Goal: Communication & Community: Share content

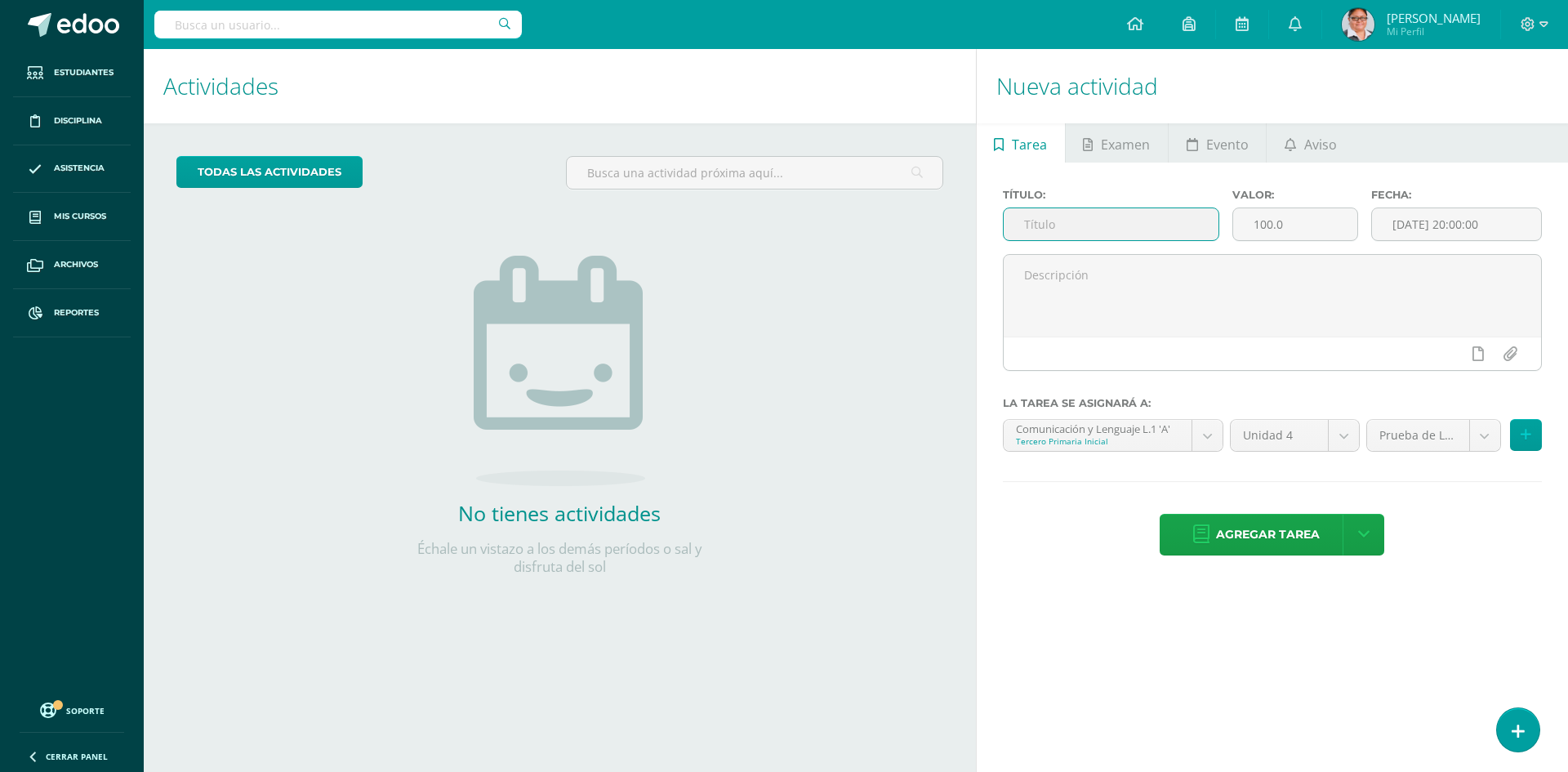
click at [1075, 219] on input "text" at bounding box center [1111, 225] width 216 height 32
type input "m"
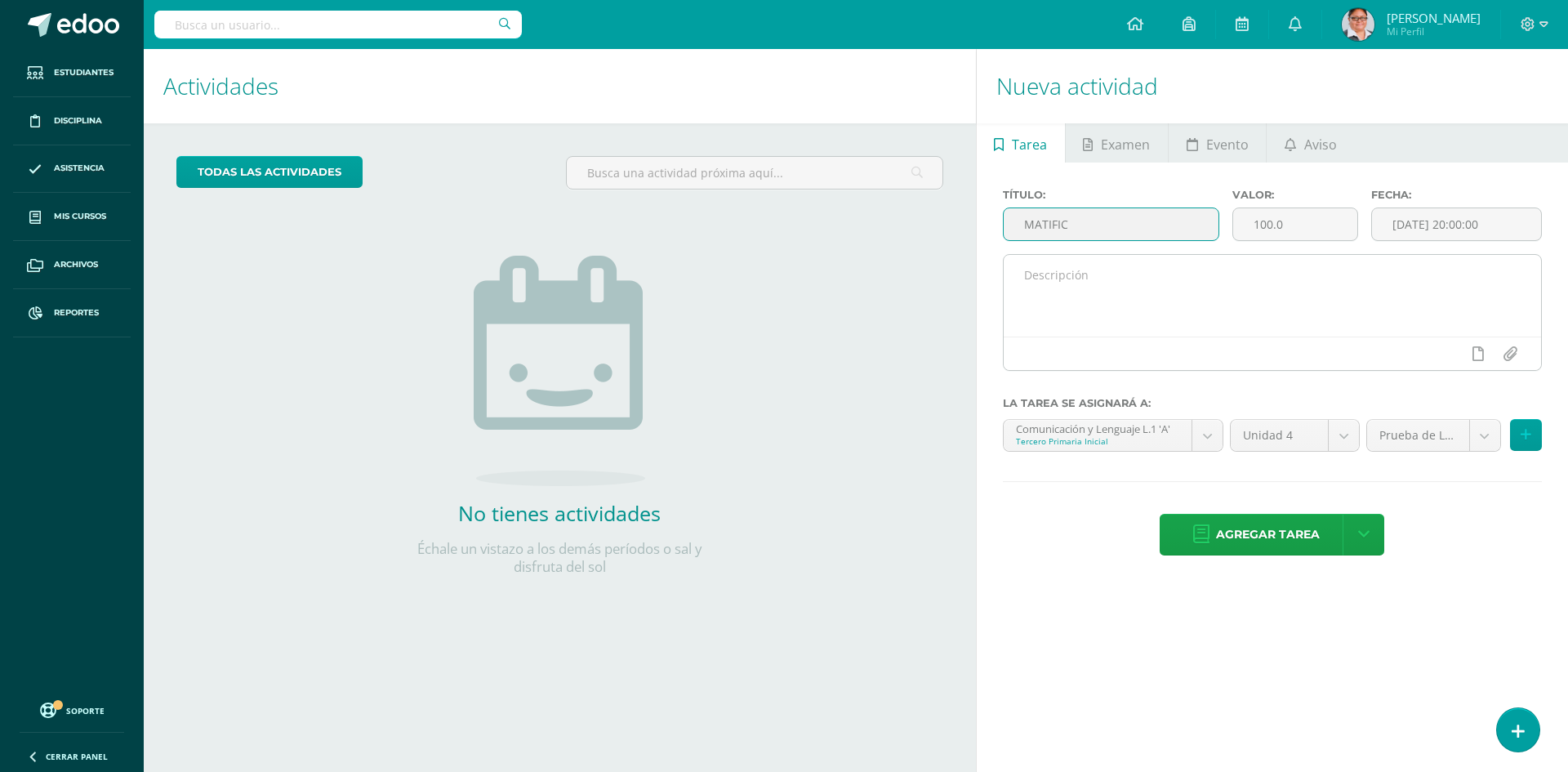
type input "MATIFIC"
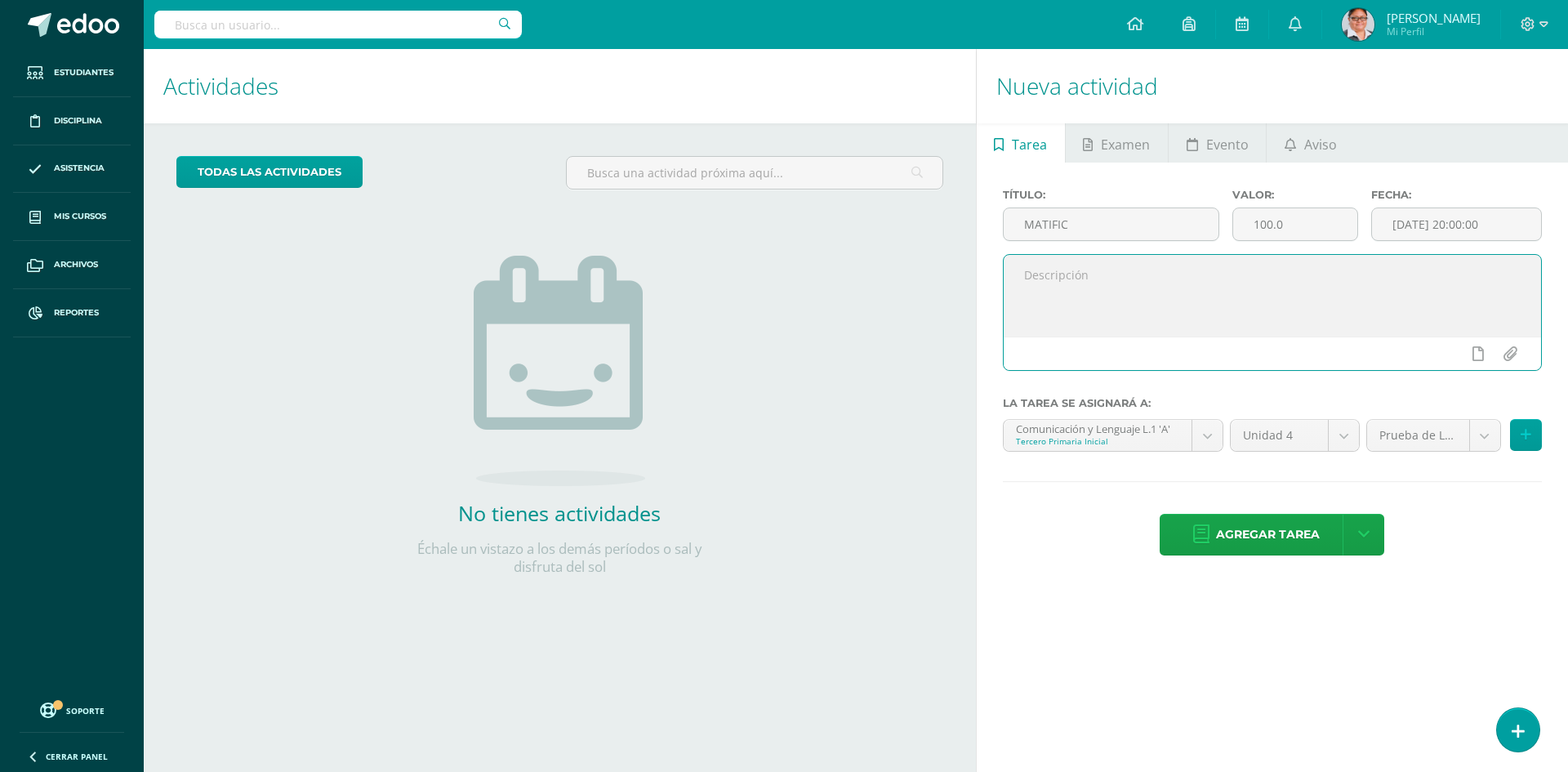
click at [1067, 296] on textarea at bounding box center [1273, 295] width 537 height 82
type textarea "b"
click at [1321, 305] on textarea "Buenos días señor padre de familia. Les comparto información importante con res…" at bounding box center [1273, 295] width 537 height 82
click at [1484, 310] on textarea "Buenos días señor padre de familia. Les comparto información importante con res…" at bounding box center [1273, 295] width 537 height 82
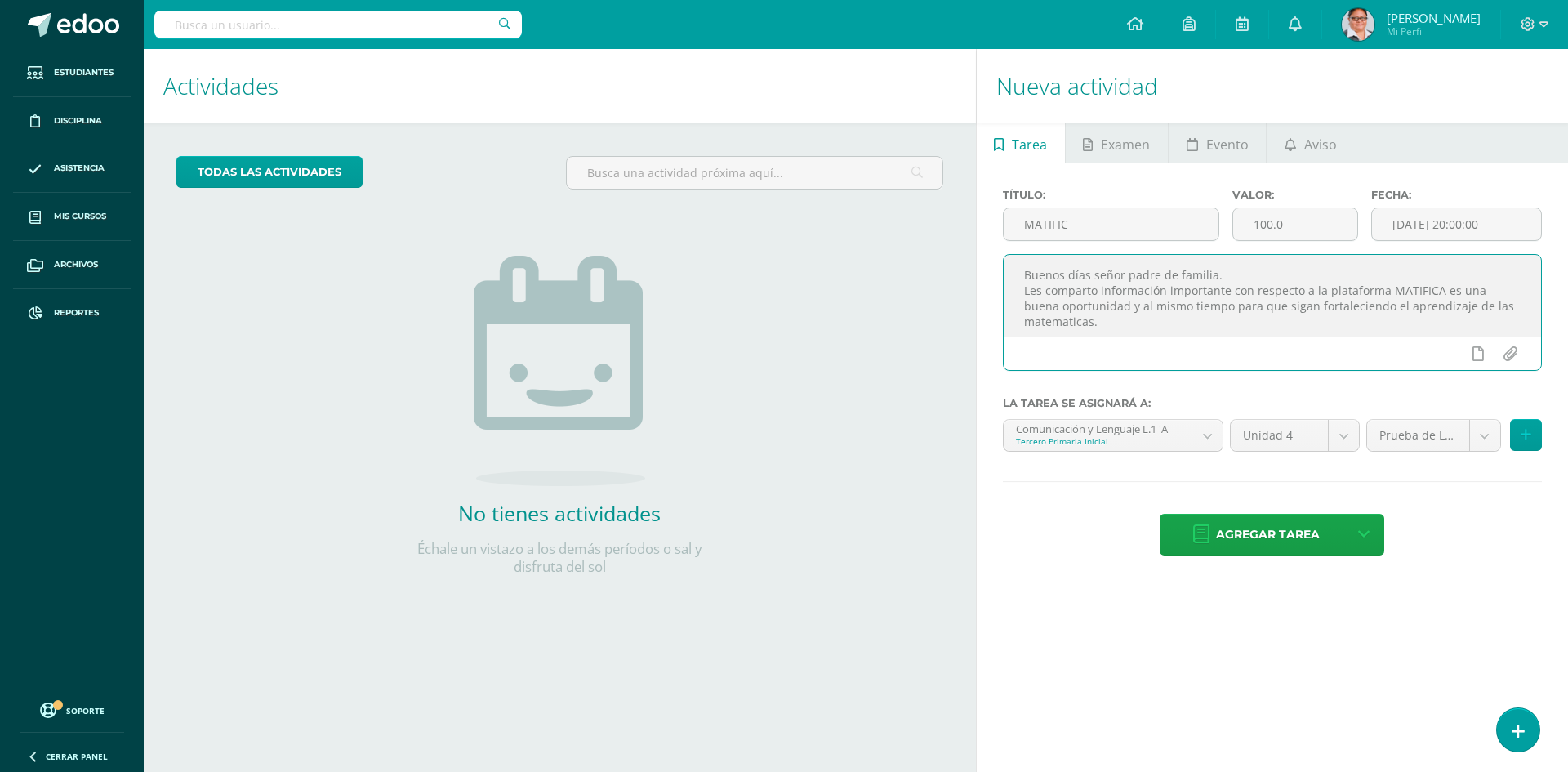
drag, startPoint x: 1059, startPoint y: 322, endPoint x: 1355, endPoint y: 327, distance: 296.0
click at [1355, 327] on textarea "Buenos días señor padre de familia. Les comparto información importante con res…" at bounding box center [1273, 295] width 537 height 82
click at [1087, 320] on textarea "Buenos días señor padre de familia. Les comparto información importante con res…" at bounding box center [1273, 295] width 537 height 82
click at [1143, 318] on textarea "Buenos días señor padre de familia. Les comparto información importante con res…" at bounding box center [1273, 295] width 537 height 82
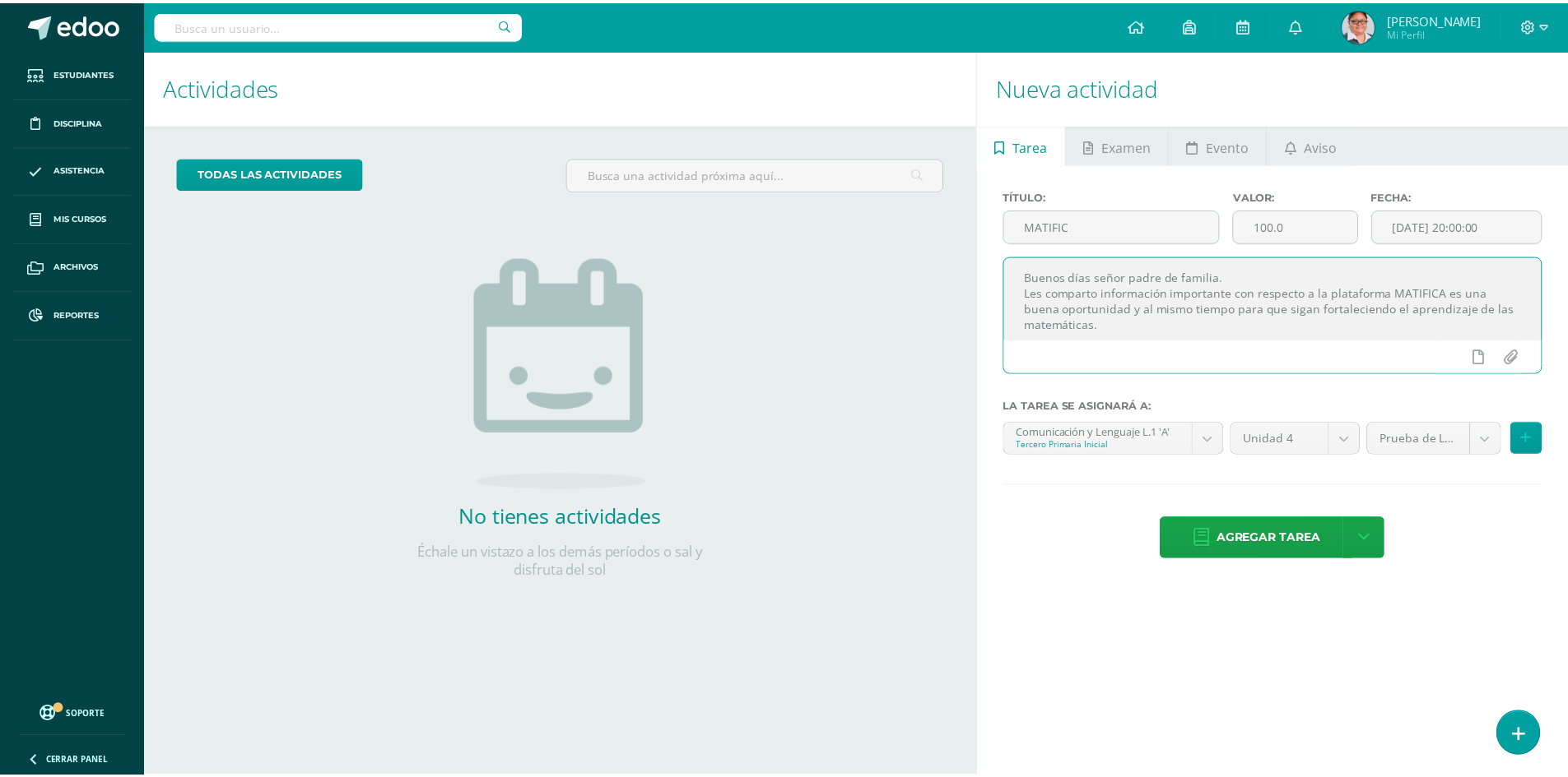
scroll to position [8, 0]
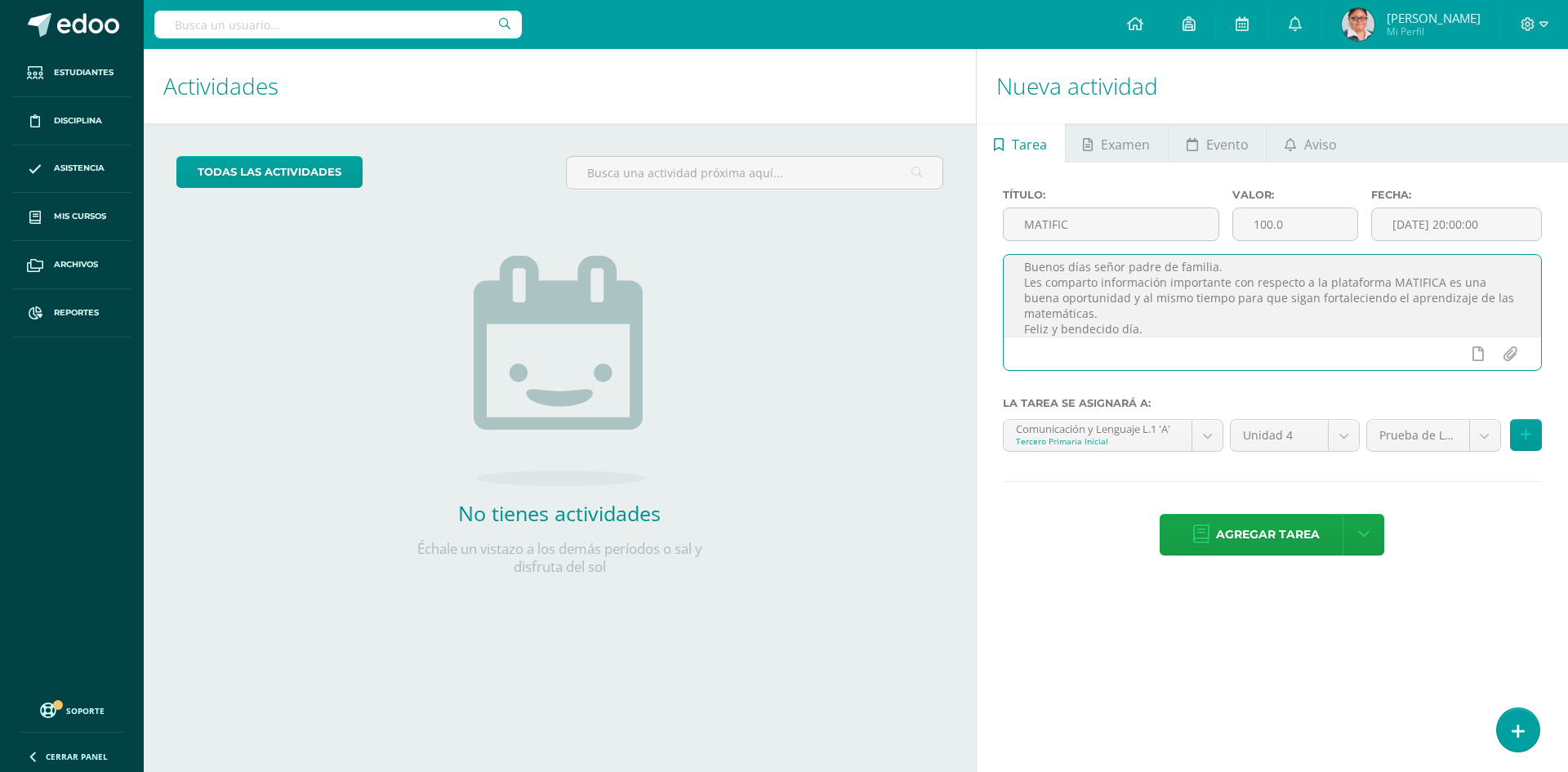
click at [1137, 312] on textarea "Buenos días señor padre de familia. Les comparto información importante con res…" at bounding box center [1273, 295] width 537 height 82
type textarea "Buenos días señor padre de familia. Les comparto información importante con res…"
click at [1310, 146] on span "Aviso" at bounding box center [1321, 145] width 33 height 39
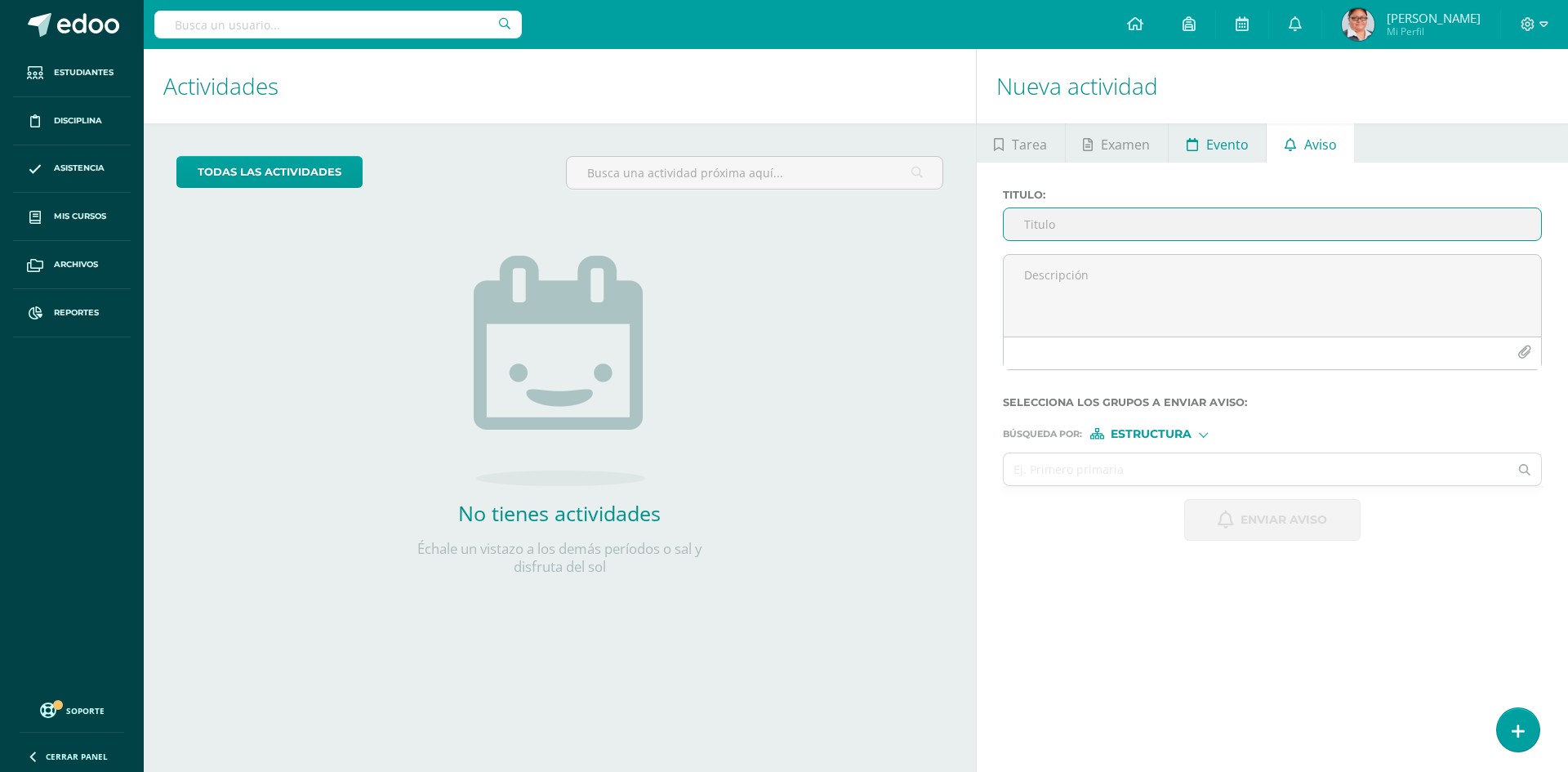
click at [1223, 142] on span "Evento" at bounding box center [1227, 145] width 43 height 39
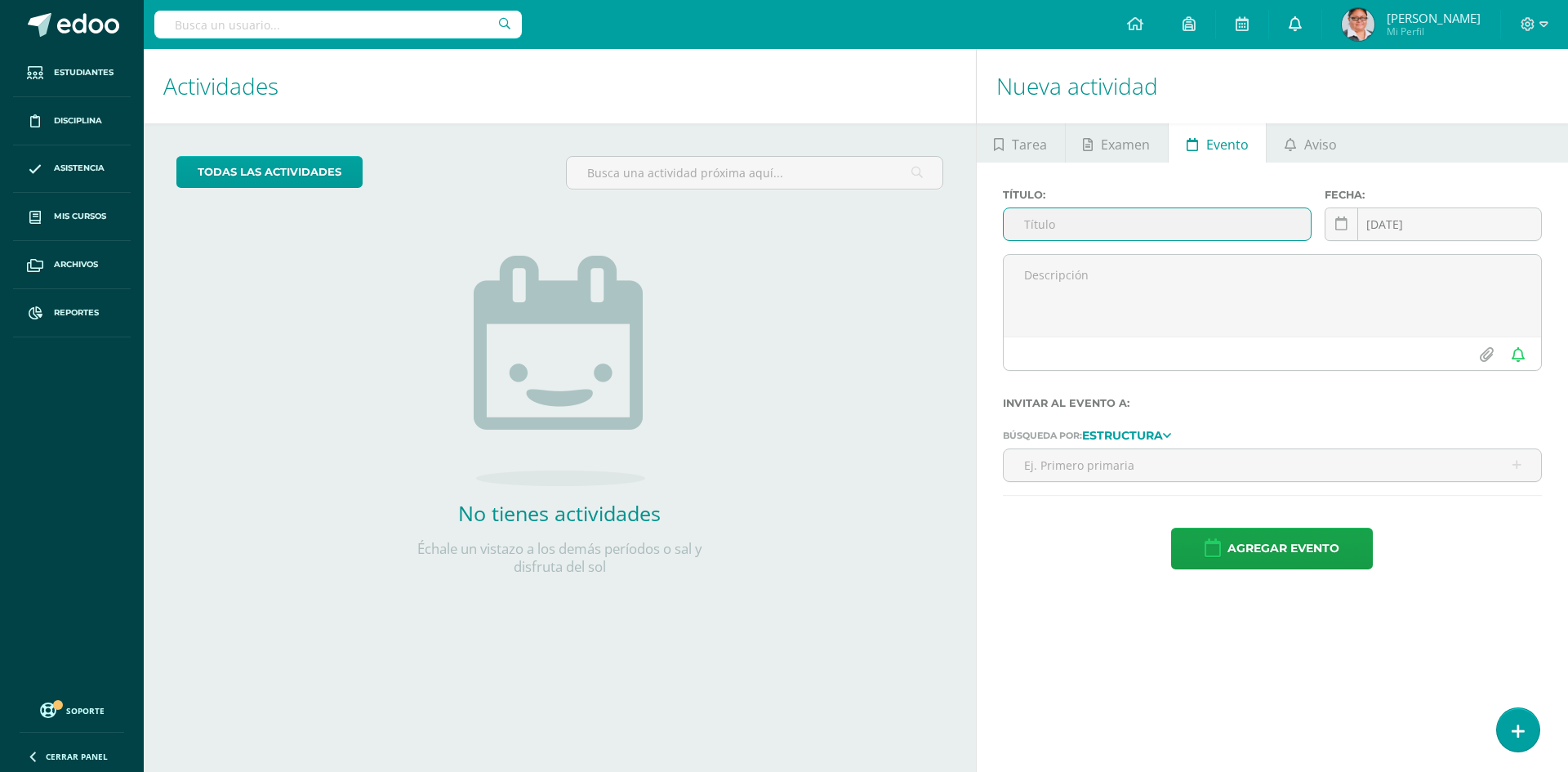
click at [1302, 24] on icon at bounding box center [1295, 23] width 13 height 15
click at [1461, 550] on div "Agregar evento" at bounding box center [1273, 548] width 539 height 42
click at [1322, 130] on span "Aviso" at bounding box center [1321, 145] width 33 height 39
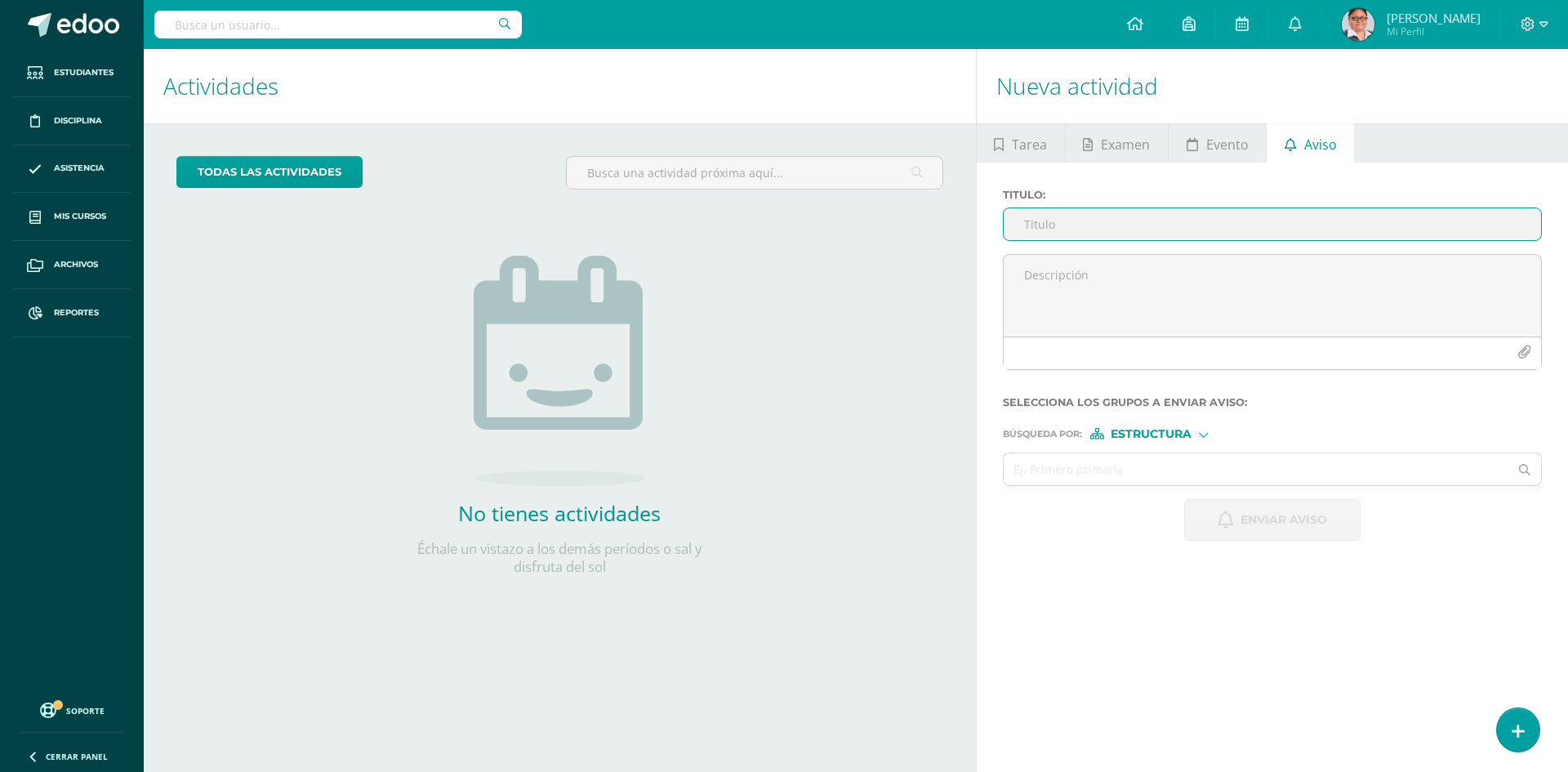
click at [1075, 229] on input "Titulo :" at bounding box center [1273, 225] width 537 height 32
type input "m"
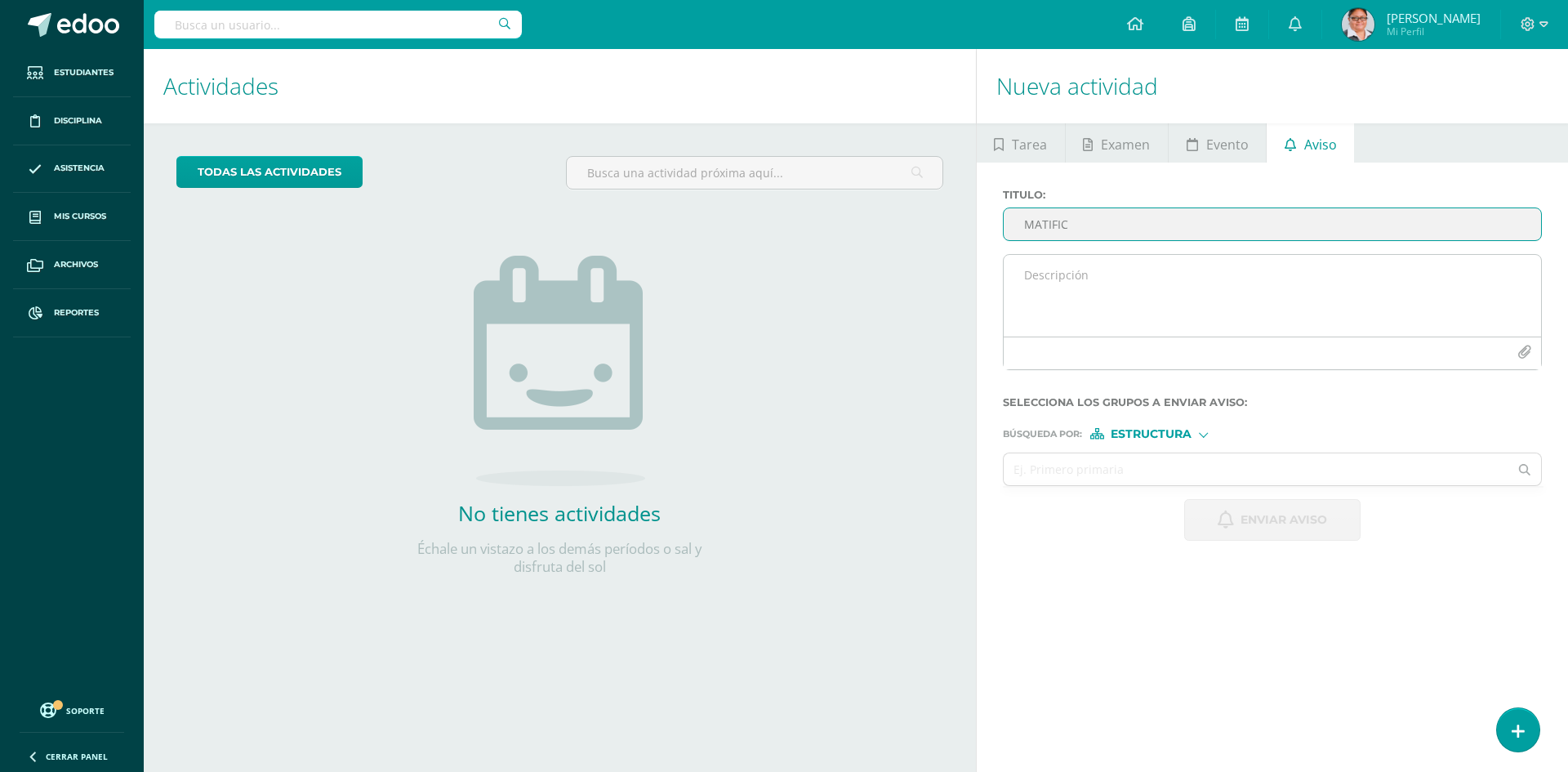
type input "MATIFIC"
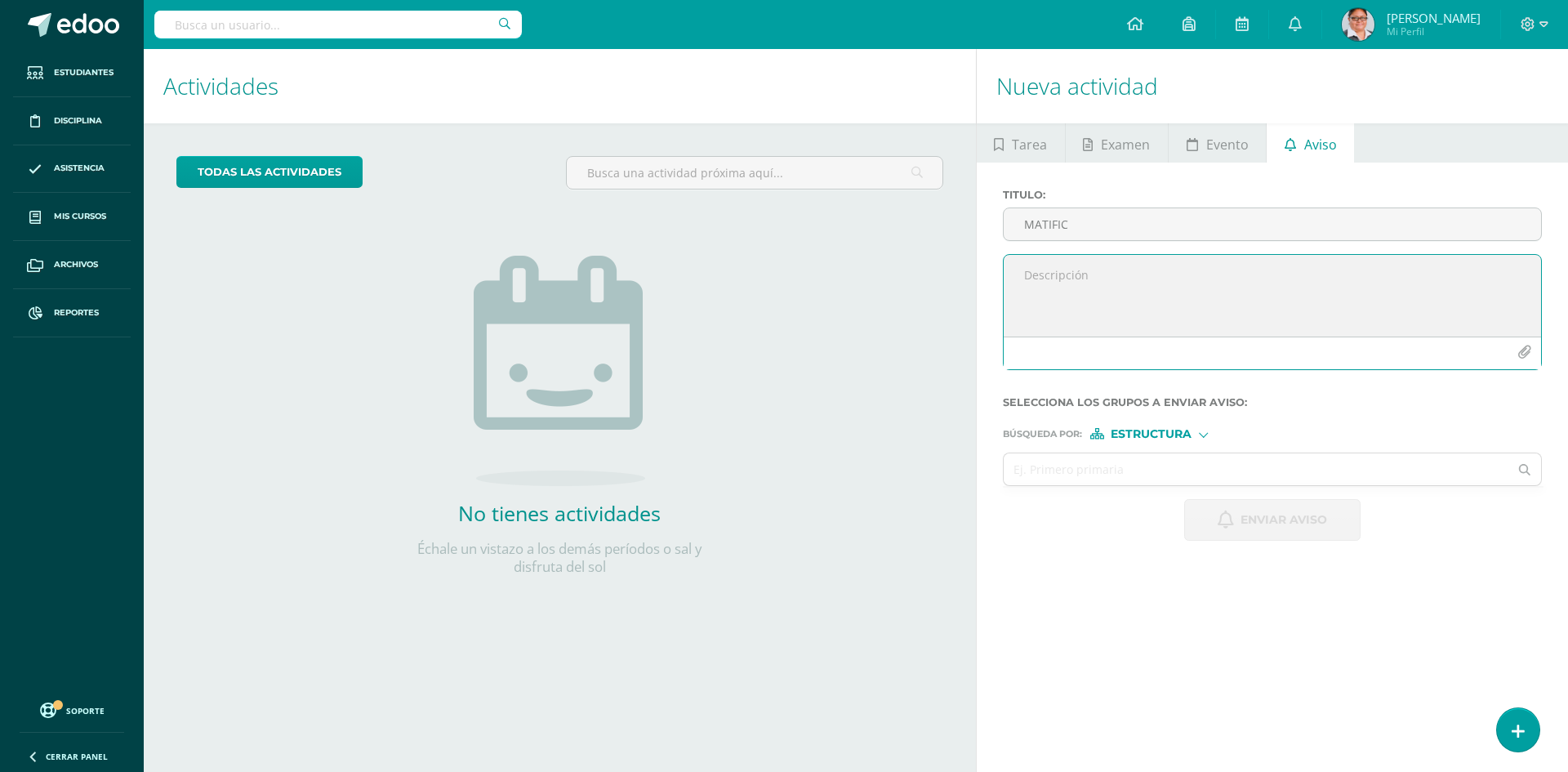
click at [1054, 295] on textarea at bounding box center [1273, 295] width 537 height 82
type textarea "b"
click at [1102, 296] on textarea "Buenos días señor padre de familia: Comparto una información" at bounding box center [1273, 295] width 537 height 82
click at [1182, 294] on textarea "Buenos días señor padre de familia: Comparto una información" at bounding box center [1273, 295] width 537 height 82
click at [1364, 306] on textarea "Buenos días señor padre de familia: Comparto una información importante con res…" at bounding box center [1273, 295] width 537 height 82
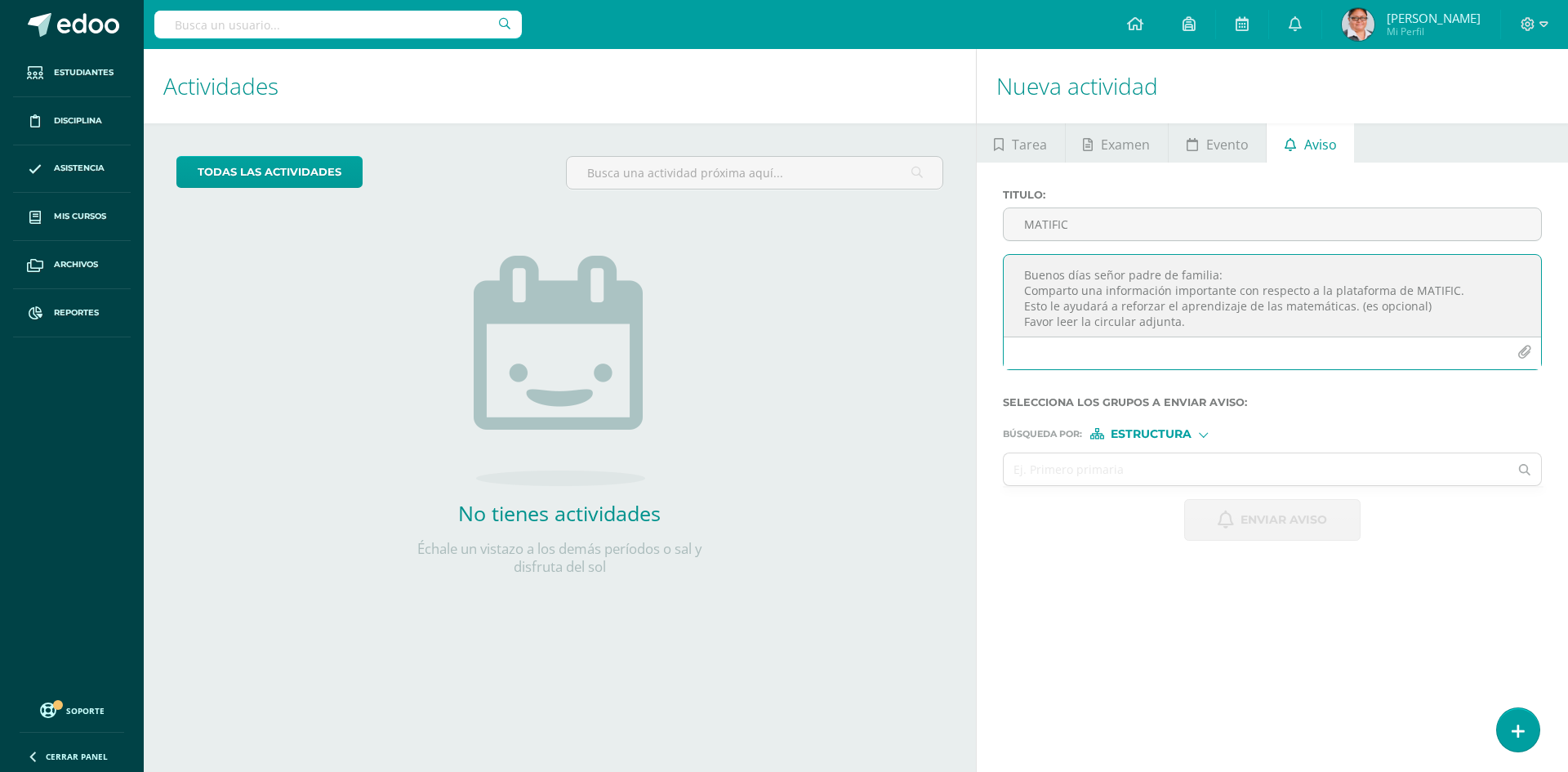
type textarea "Buenos días señor padre de familia: Comparto una información importante con res…"
click at [1523, 348] on icon "button" at bounding box center [1525, 353] width 14 height 14
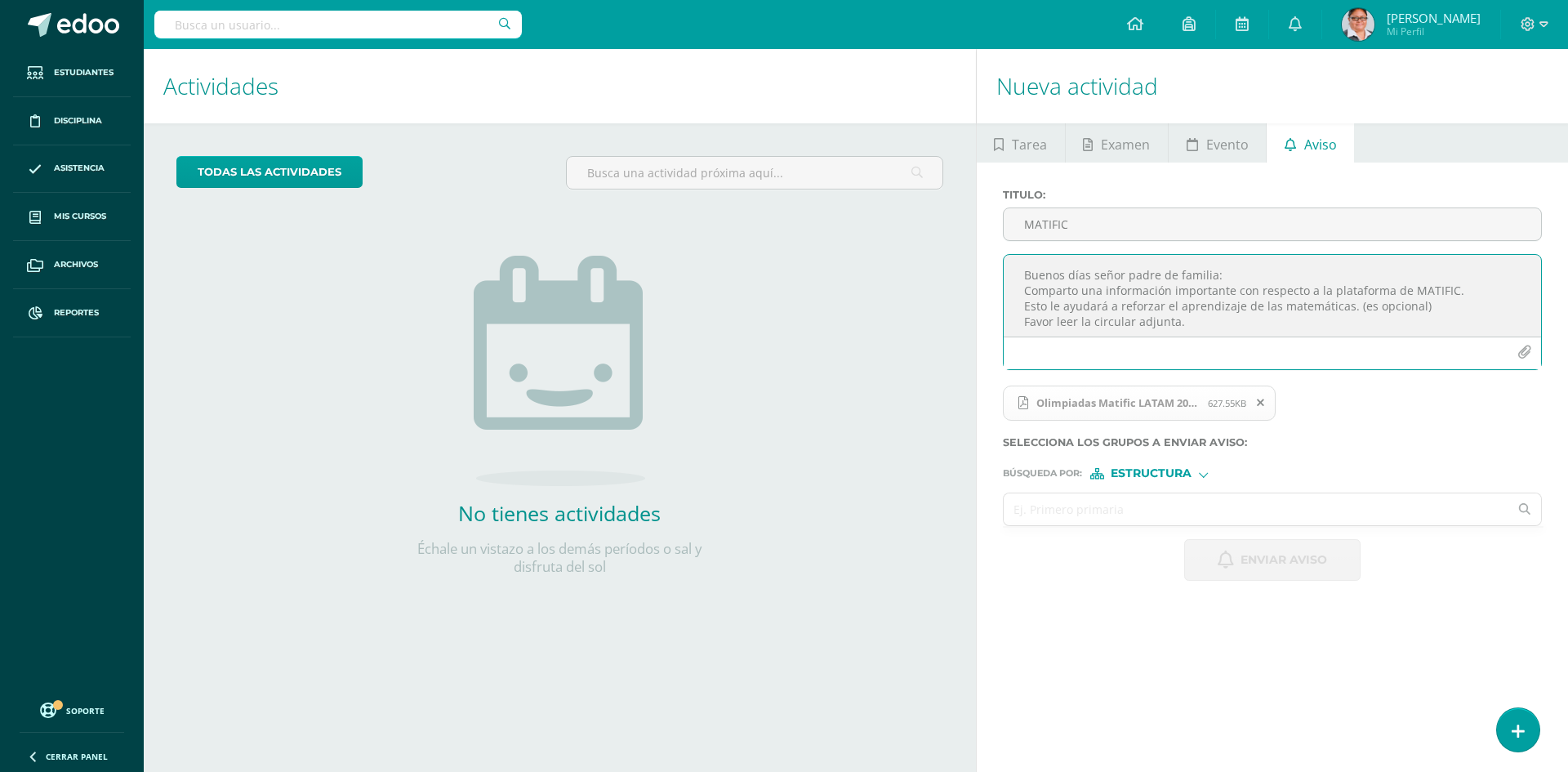
click at [1070, 512] on input "text" at bounding box center [1257, 509] width 506 height 32
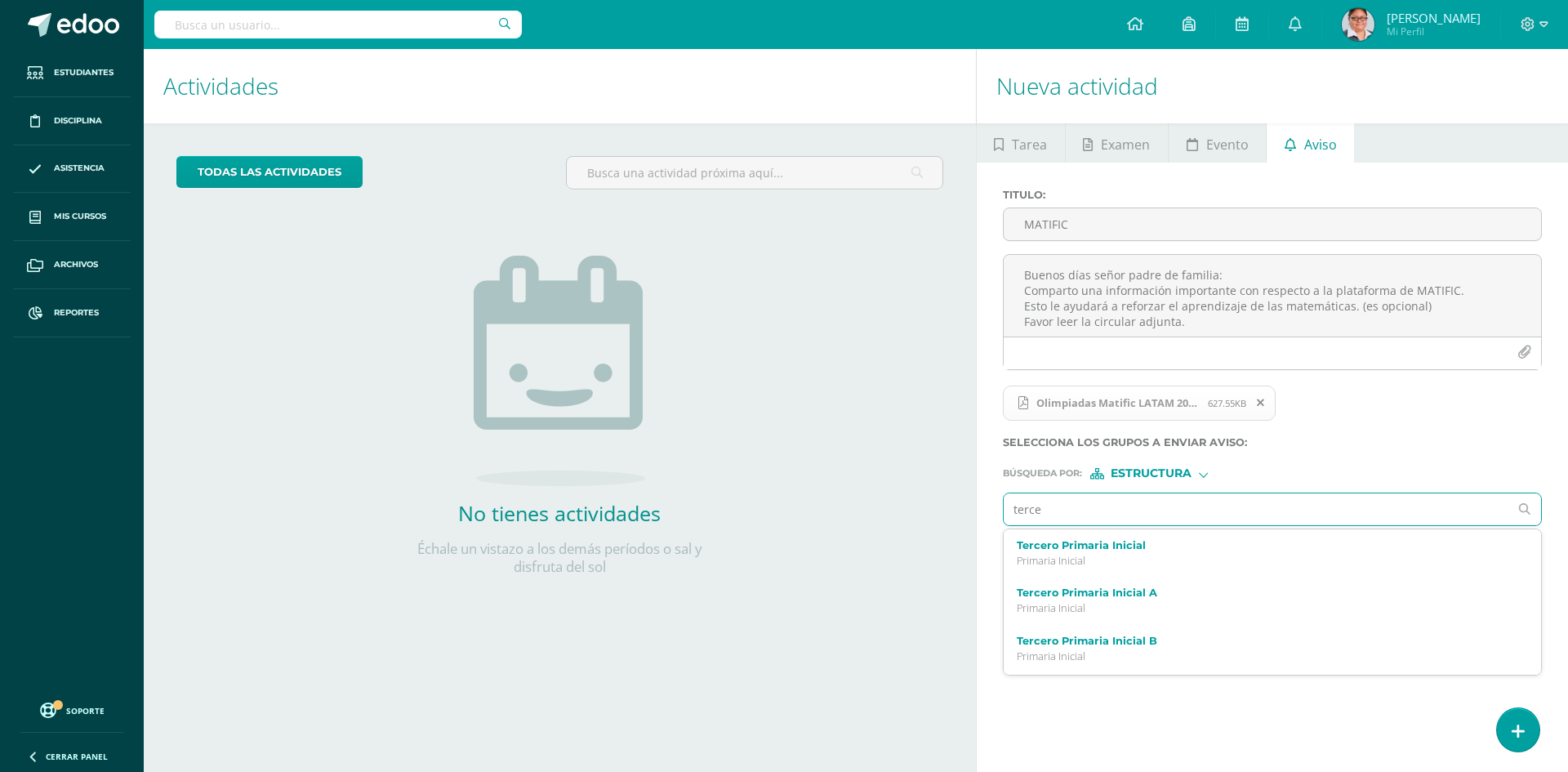
type input "tercer"
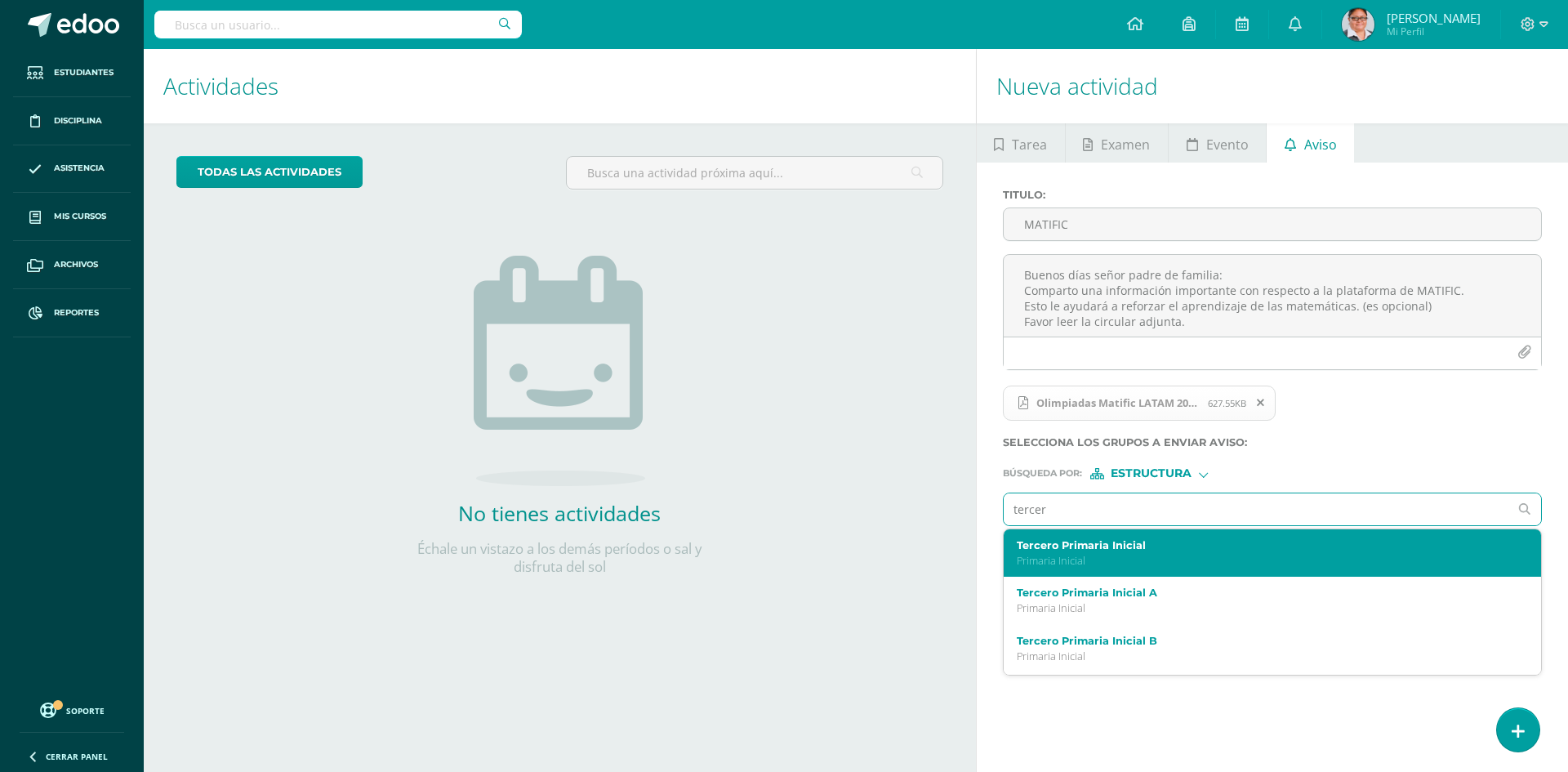
click at [1116, 554] on p "Primaria Inicial" at bounding box center [1262, 561] width 490 height 14
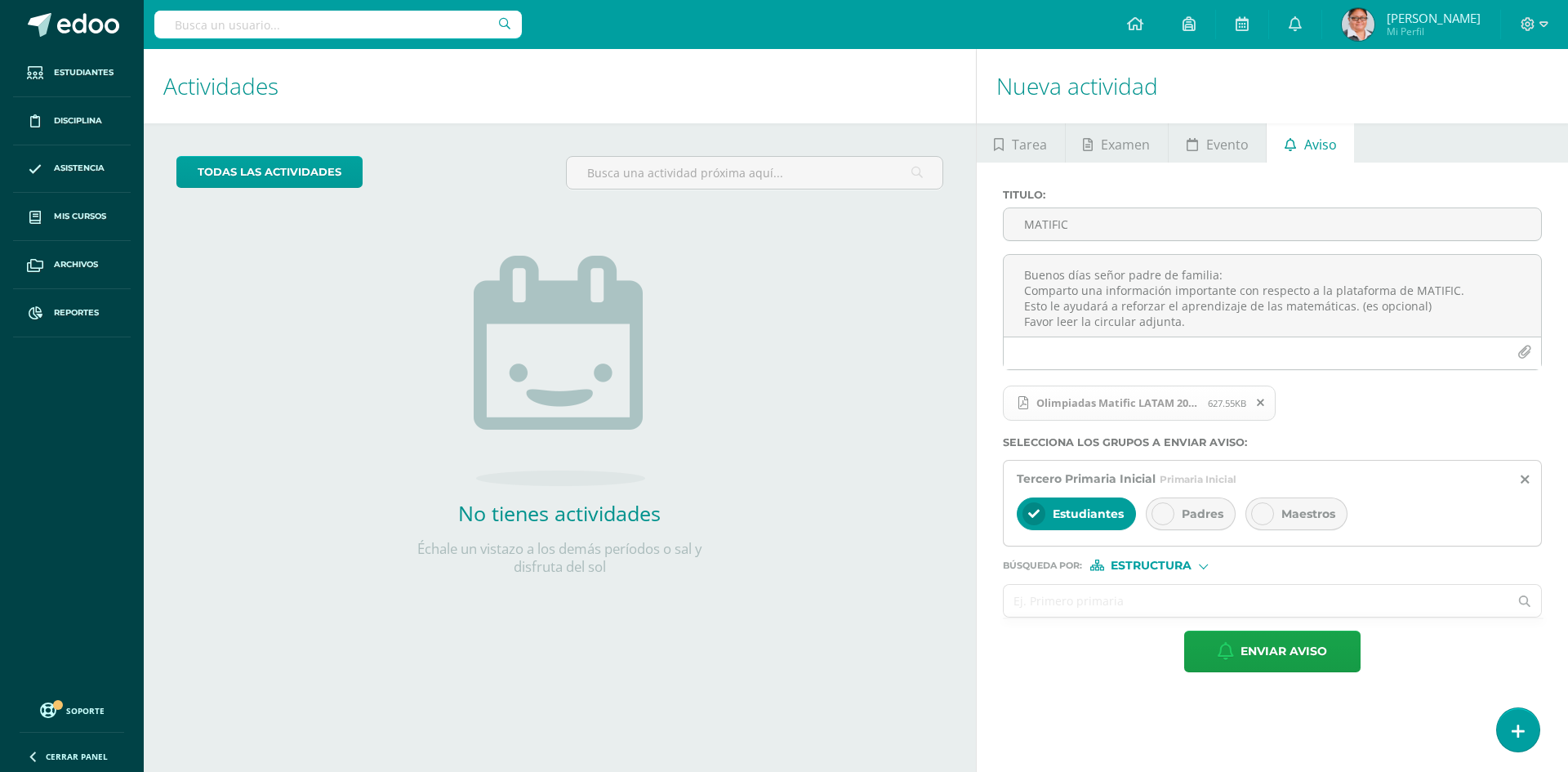
click at [1063, 605] on input "text" at bounding box center [1257, 601] width 506 height 32
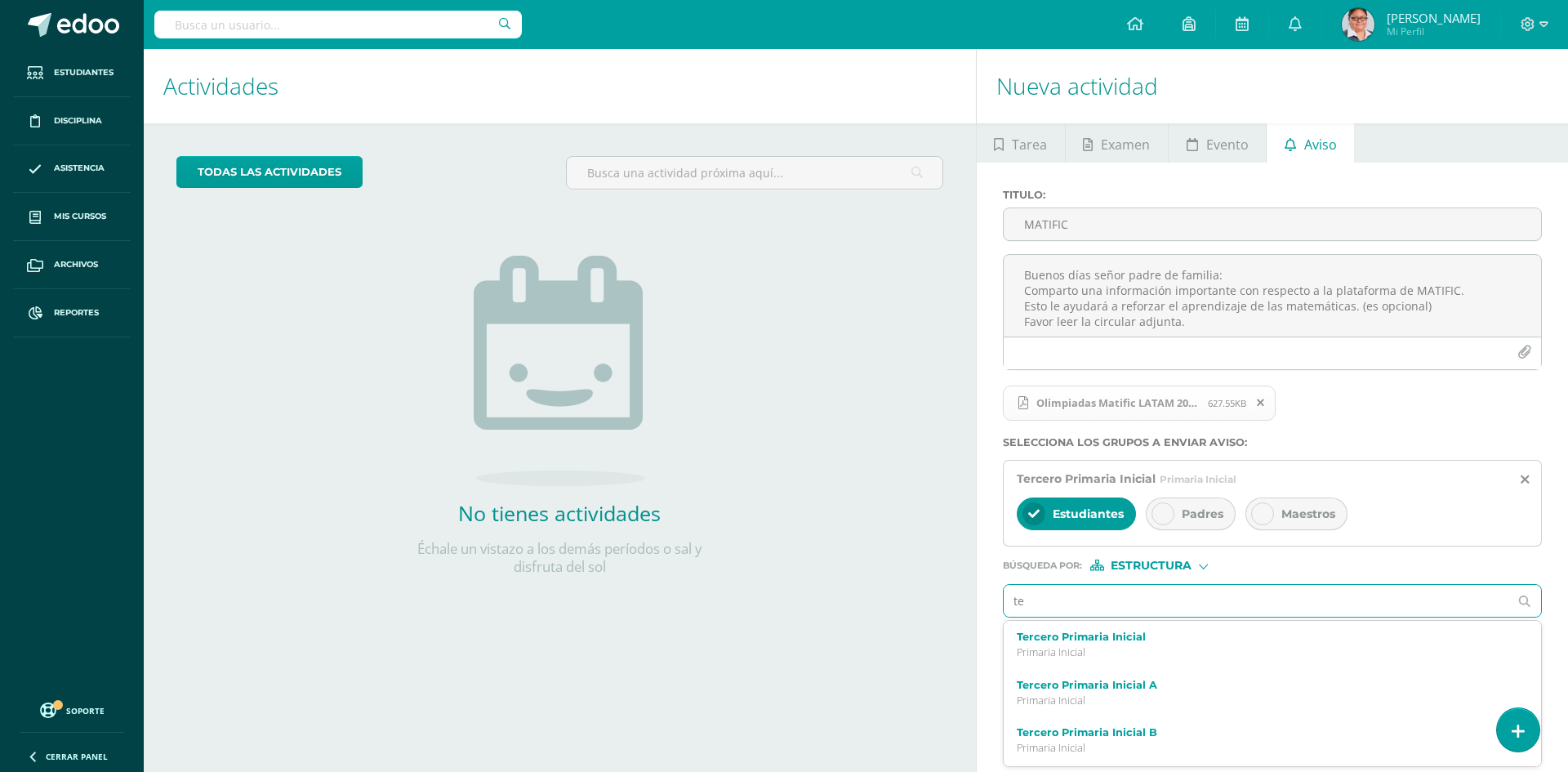
type input "ter"
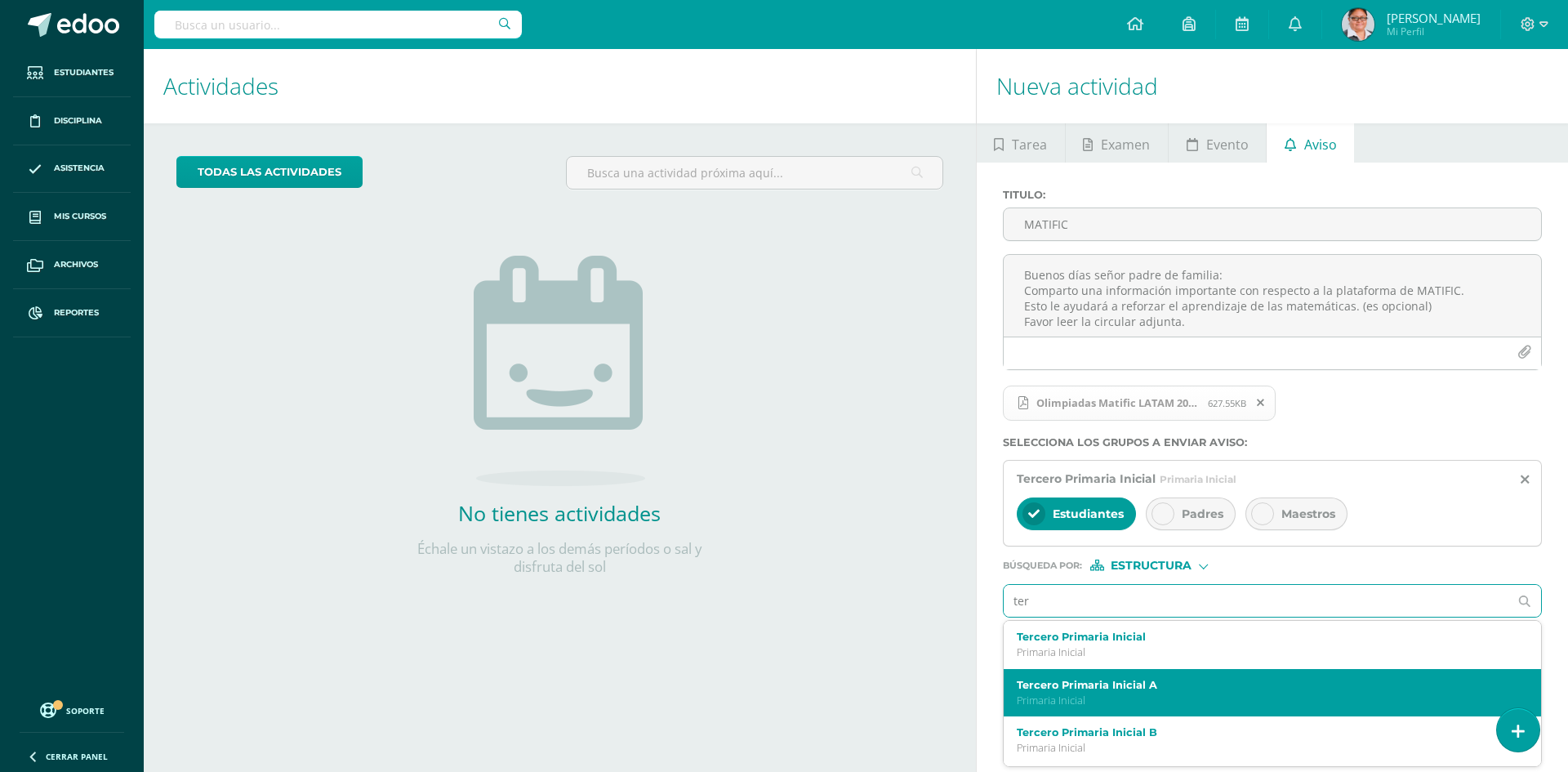
click at [1156, 696] on p "Primaria Inicial" at bounding box center [1262, 701] width 490 height 14
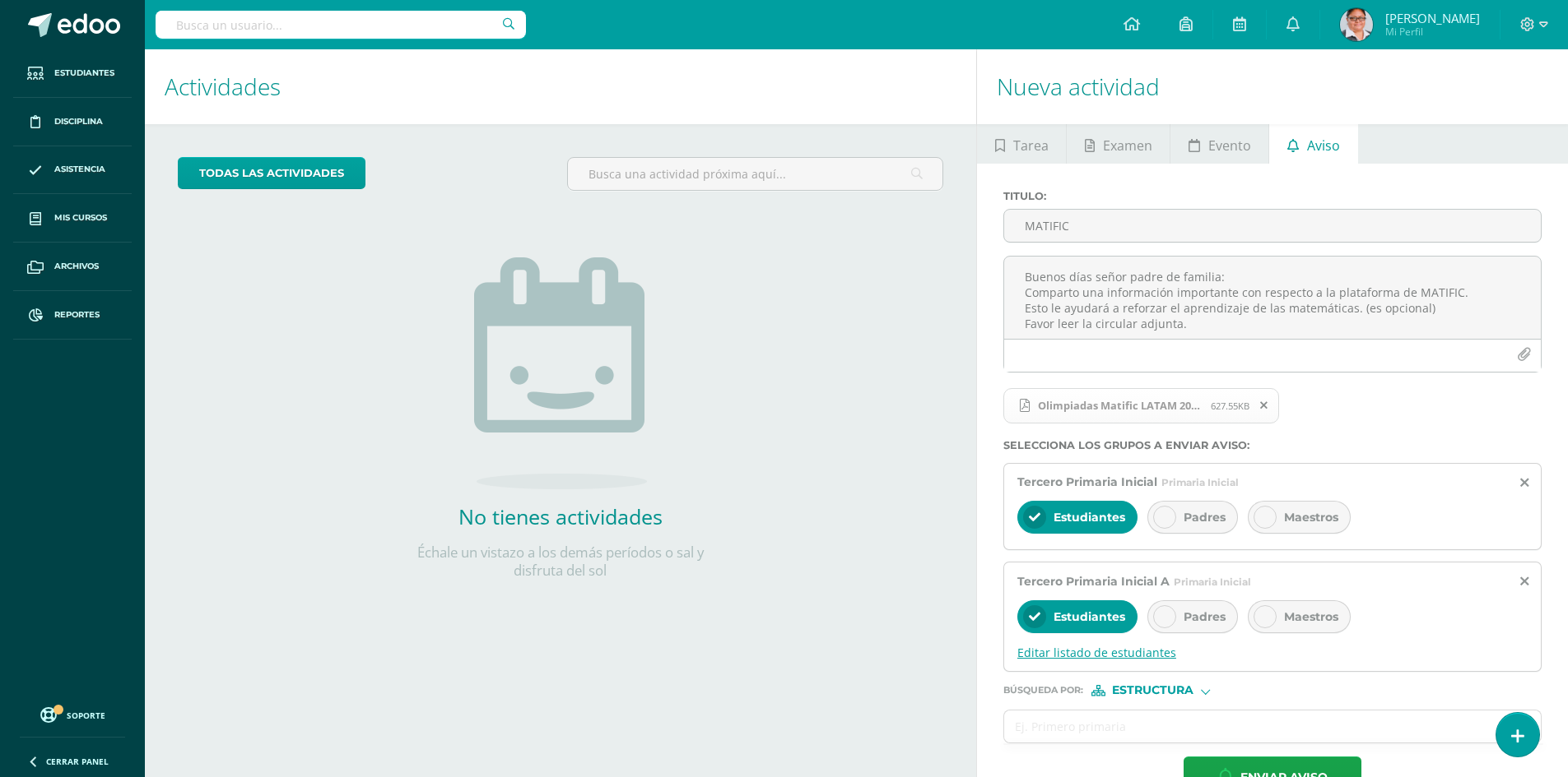
scroll to position [47, 0]
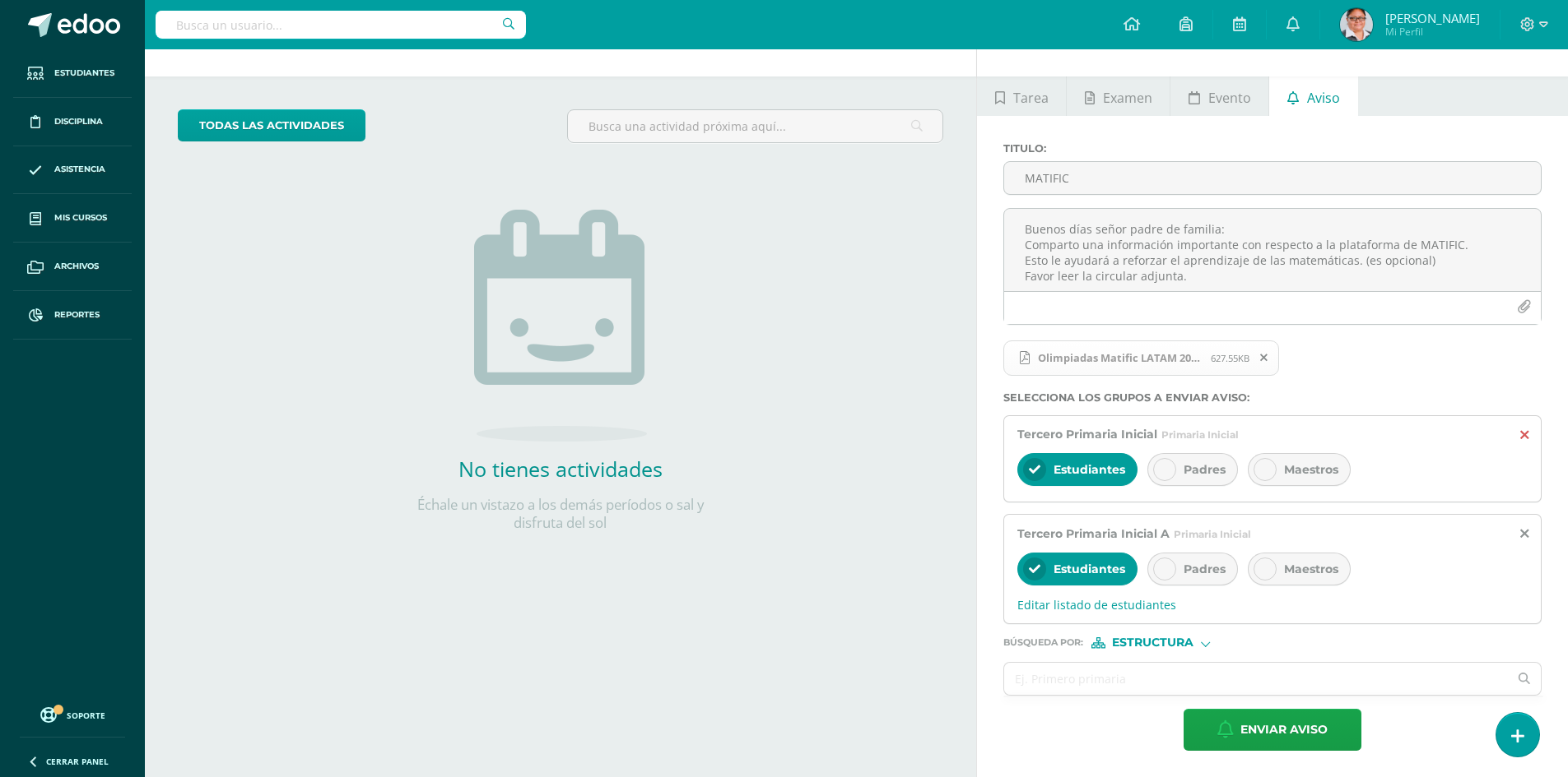
click at [1522, 430] on icon at bounding box center [1523, 436] width 8 height 14
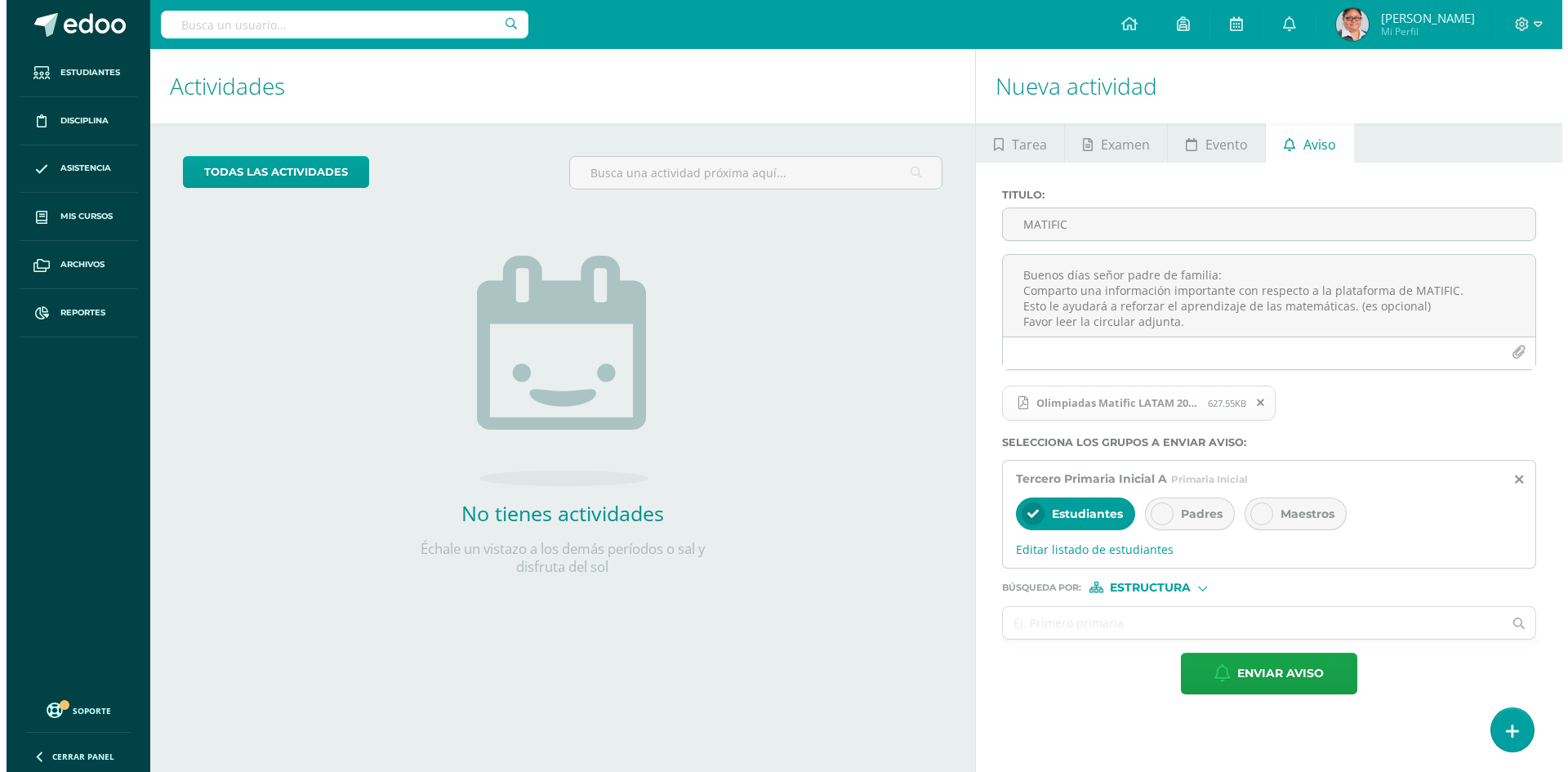
scroll to position [0, 0]
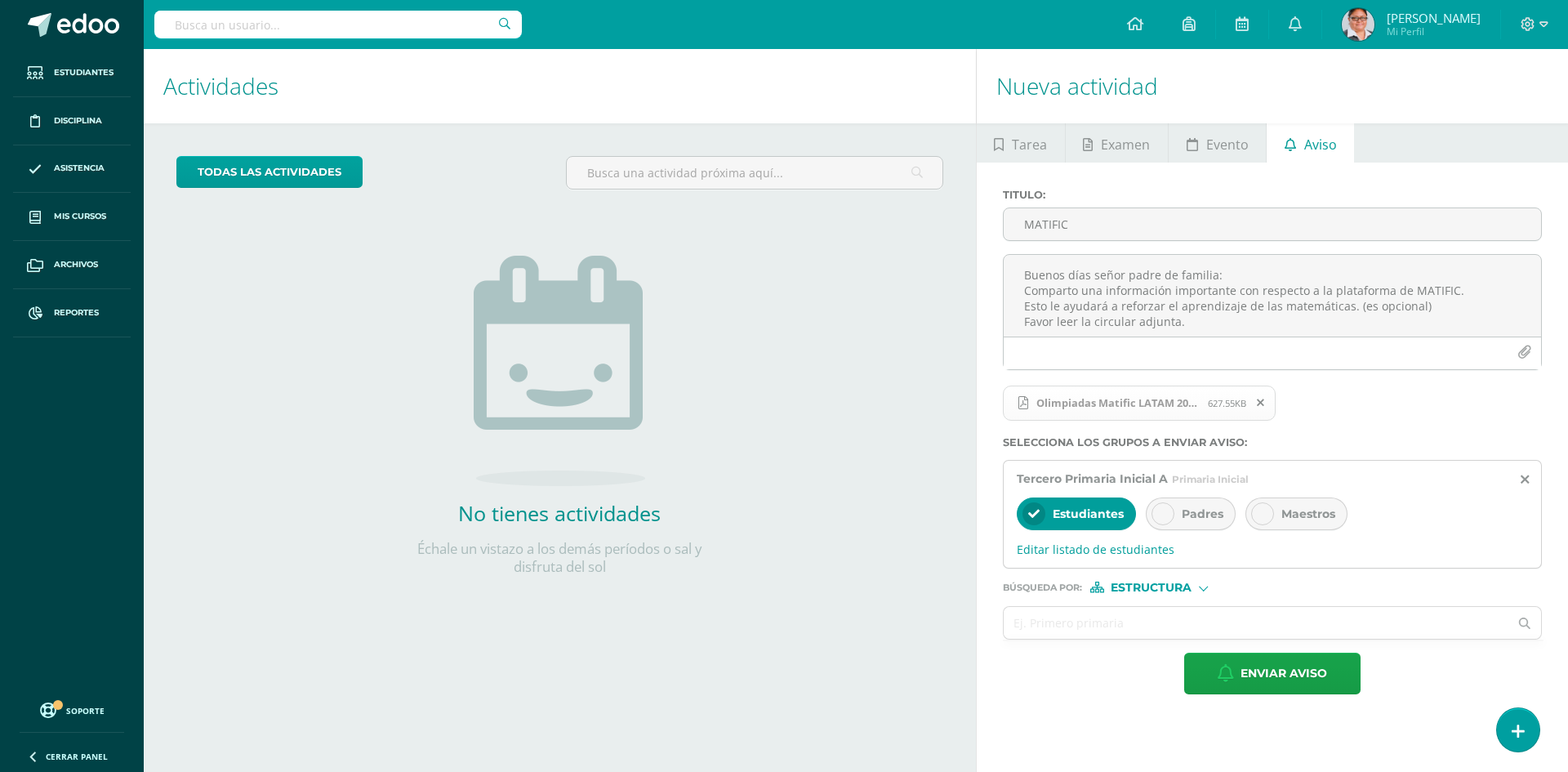
click at [1197, 522] on span "Padres" at bounding box center [1203, 514] width 42 height 15
click at [1053, 619] on input "text" at bounding box center [1257, 623] width 506 height 32
type input "a"
click at [1200, 586] on div at bounding box center [1203, 587] width 9 height 9
click at [1155, 630] on span "Persona" at bounding box center [1157, 631] width 59 height 9
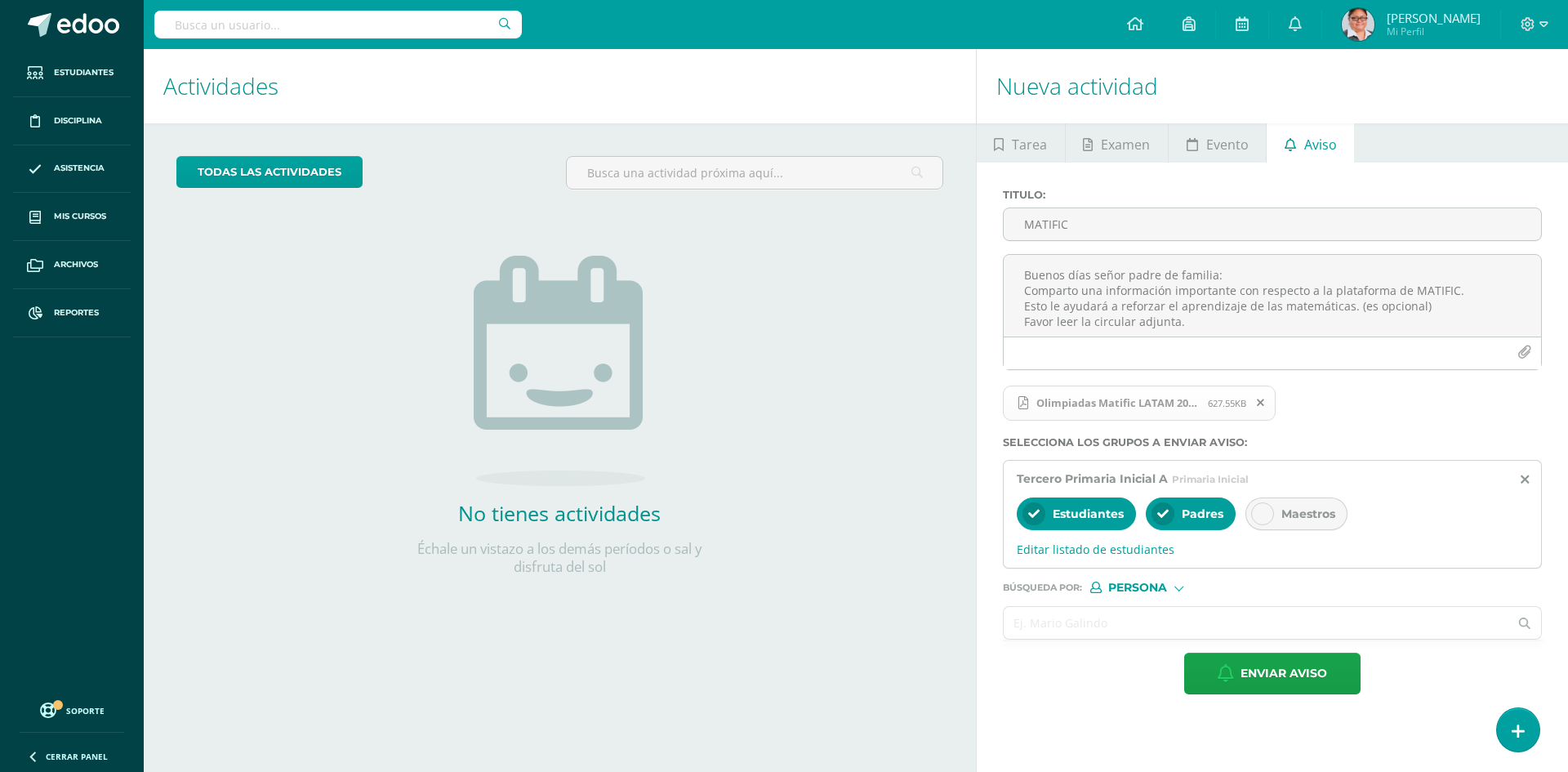
click at [1018, 616] on input "text" at bounding box center [1257, 623] width 506 height 32
type input "[PERSON_NAME]"
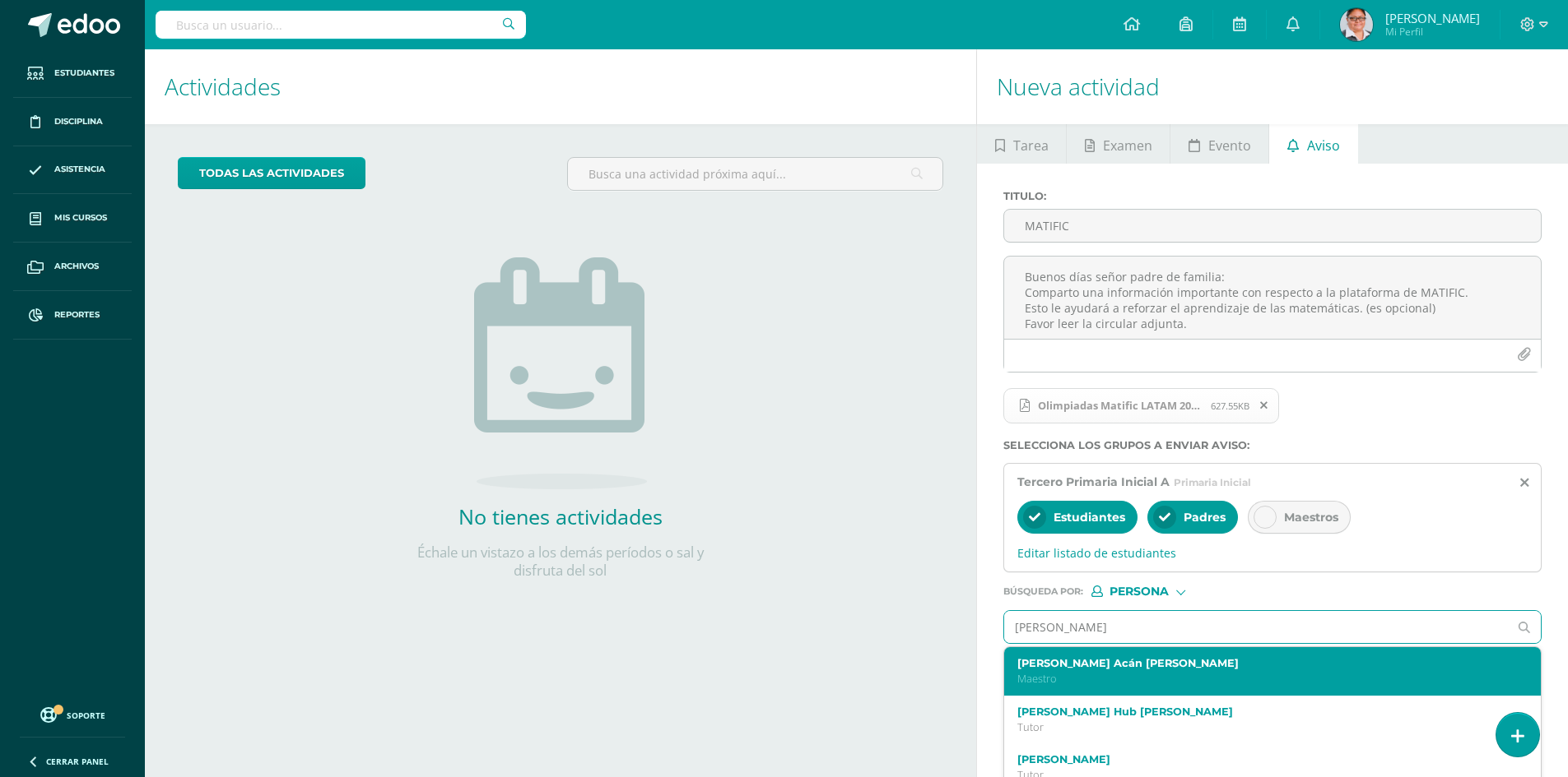
click at [1069, 664] on label "[PERSON_NAME] Acán [PERSON_NAME]" at bounding box center [1261, 664] width 488 height 13
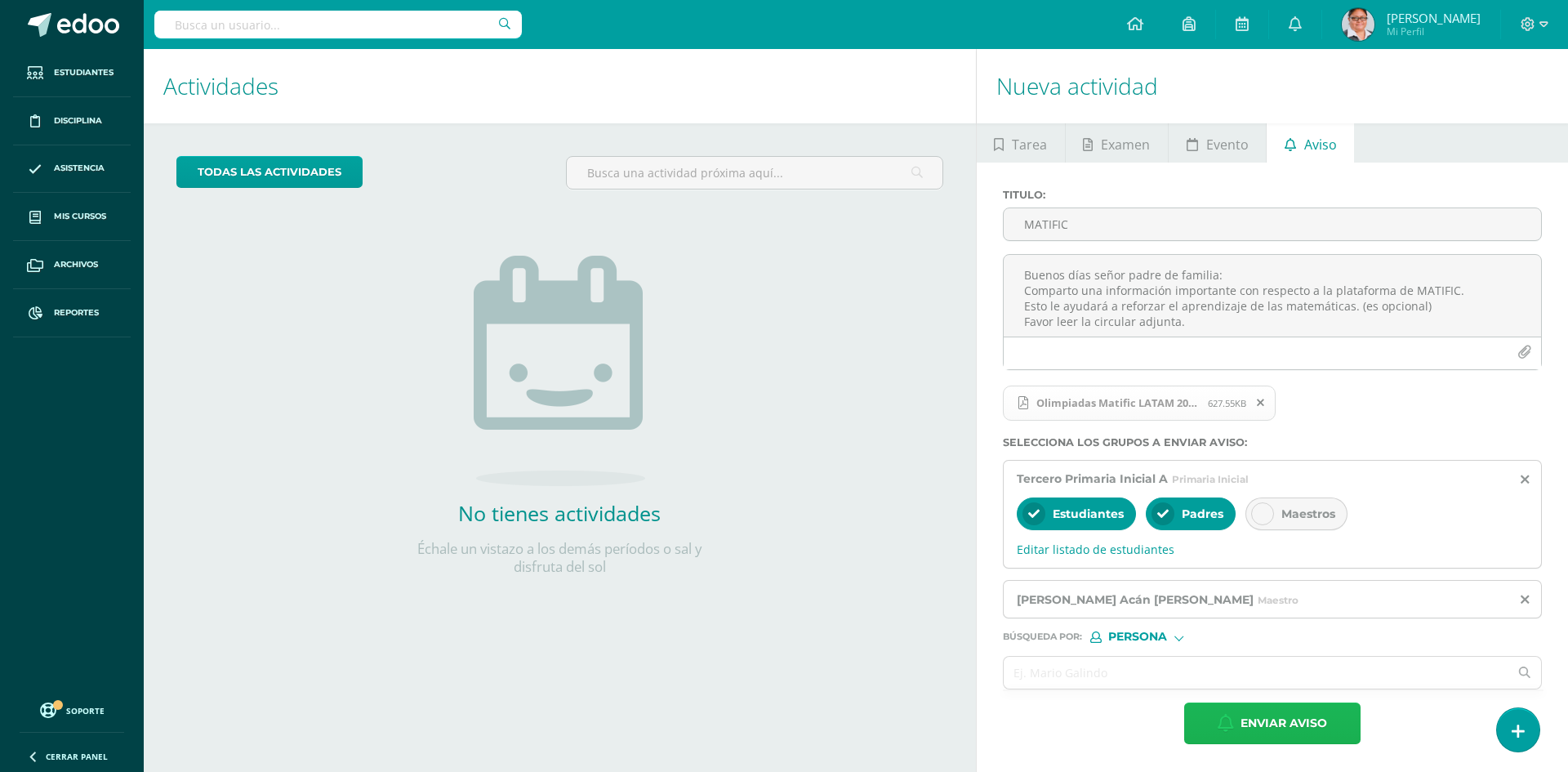
click at [1275, 729] on span "Enviar aviso" at bounding box center [1284, 723] width 87 height 40
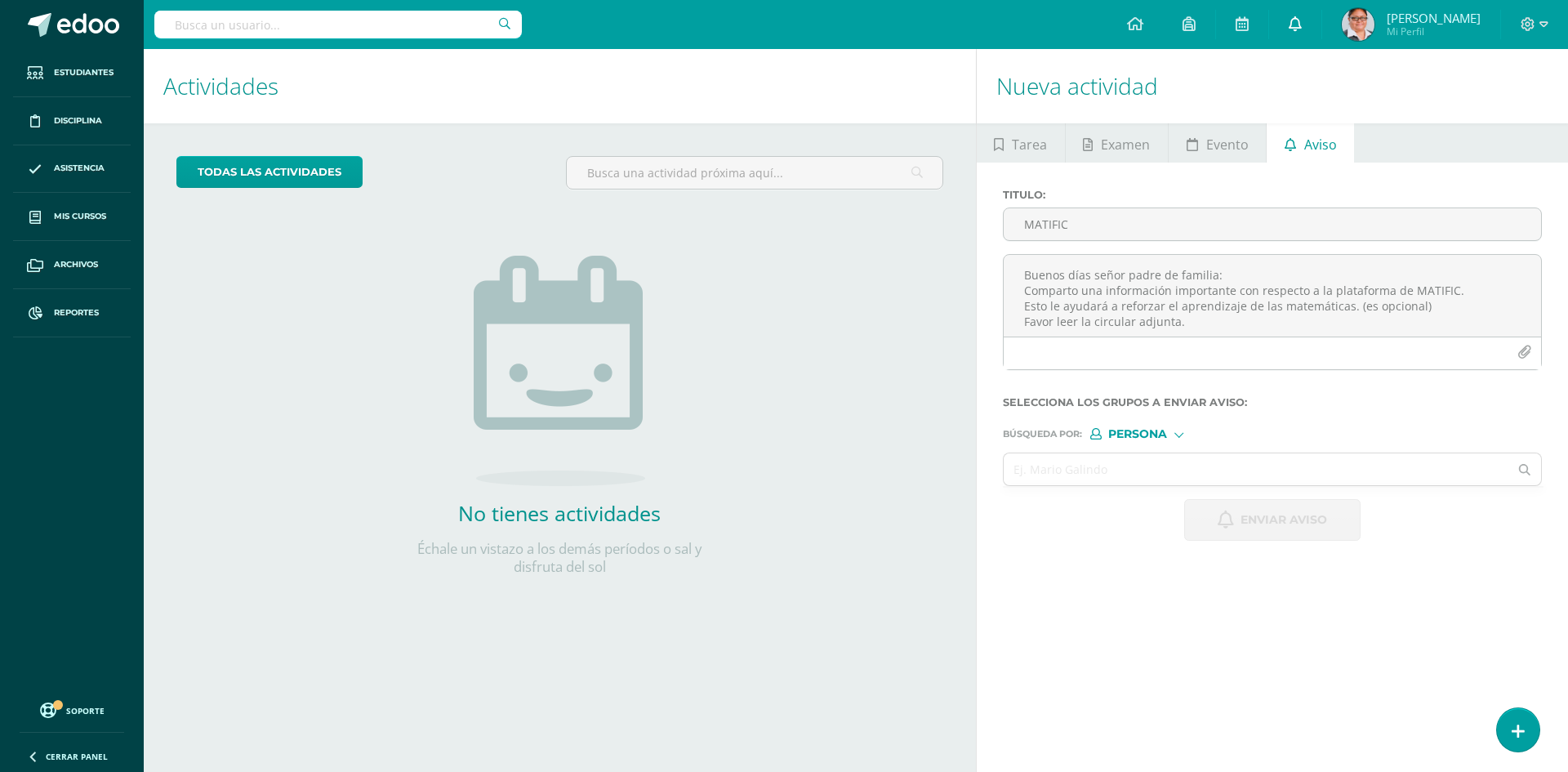
click at [1302, 25] on icon at bounding box center [1295, 23] width 13 height 15
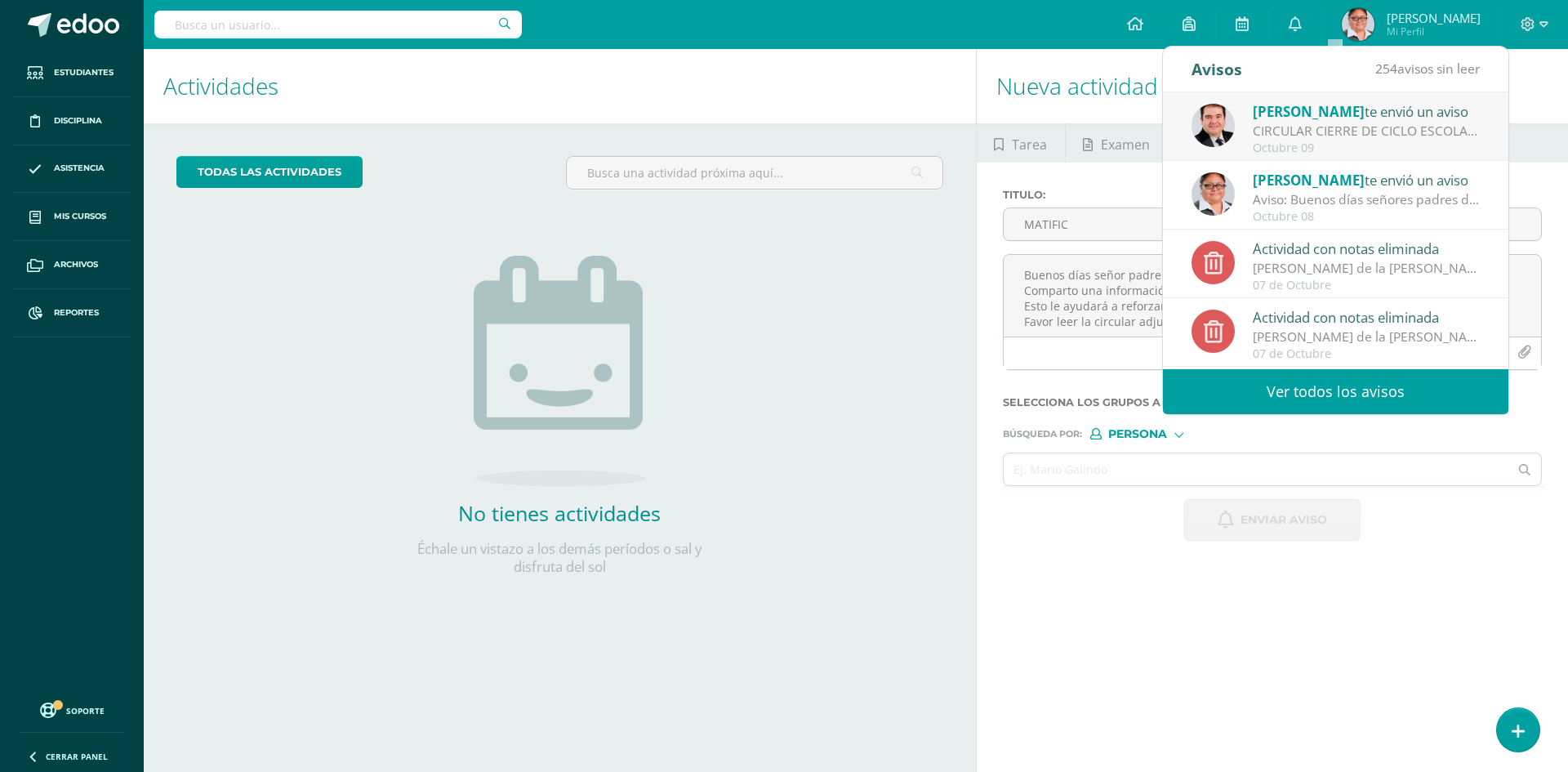
click at [1336, 208] on div "Aviso: Buenos días señores padres de familia: [PERSON_NAME] desde ya un bendeci…" at bounding box center [1367, 200] width 227 height 19
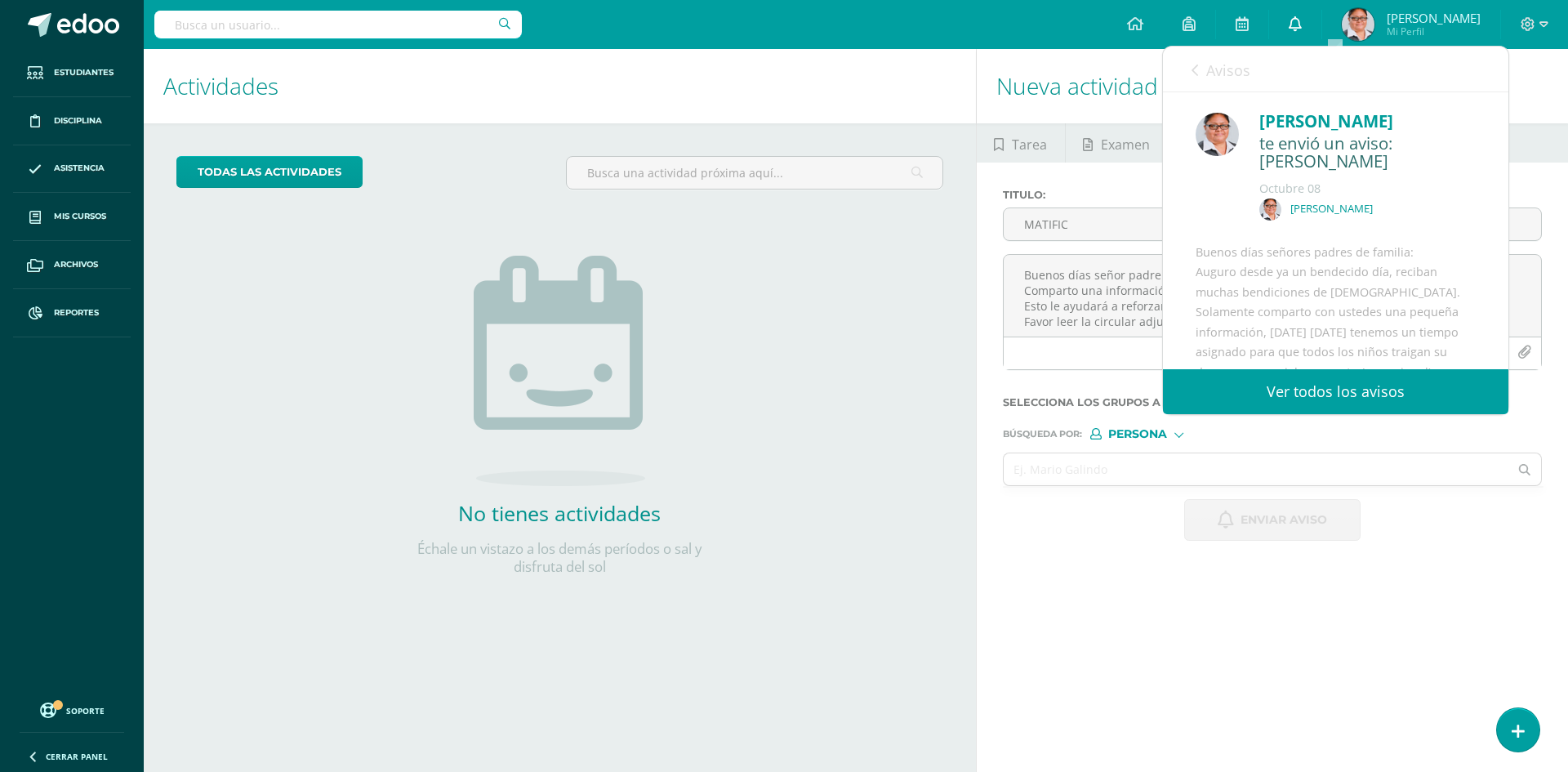
click at [1302, 24] on icon at bounding box center [1295, 23] width 13 height 15
click at [1188, 67] on div "Avisos 255 avisos sin leer Avisos" at bounding box center [1337, 69] width 346 height 46
click at [1441, 384] on link "Ver todos los avisos" at bounding box center [1337, 391] width 346 height 45
click at [1376, 392] on link "Ver todos los avisos" at bounding box center [1337, 391] width 346 height 45
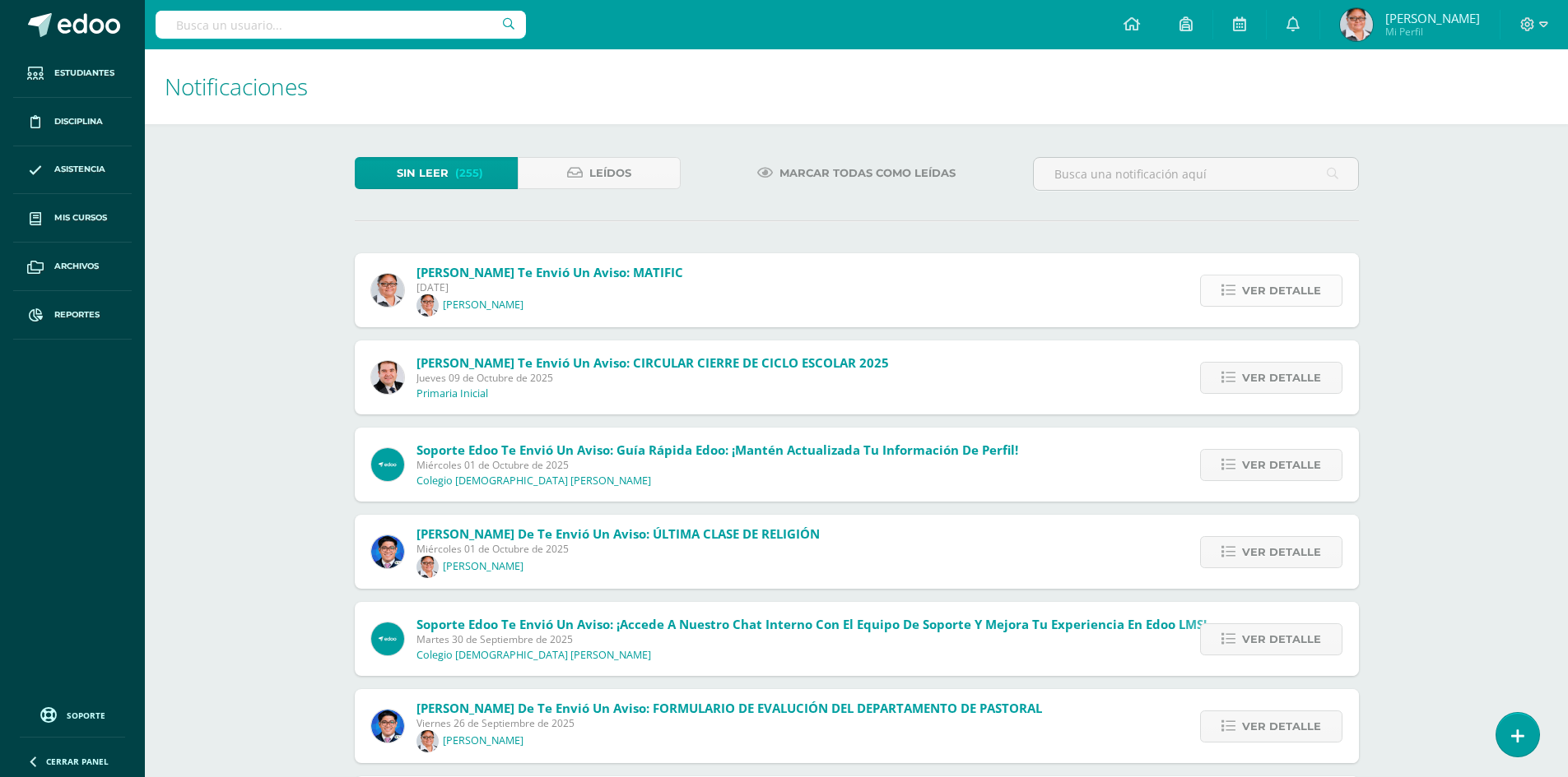
click at [1256, 295] on span "Ver detalle" at bounding box center [1281, 291] width 79 height 30
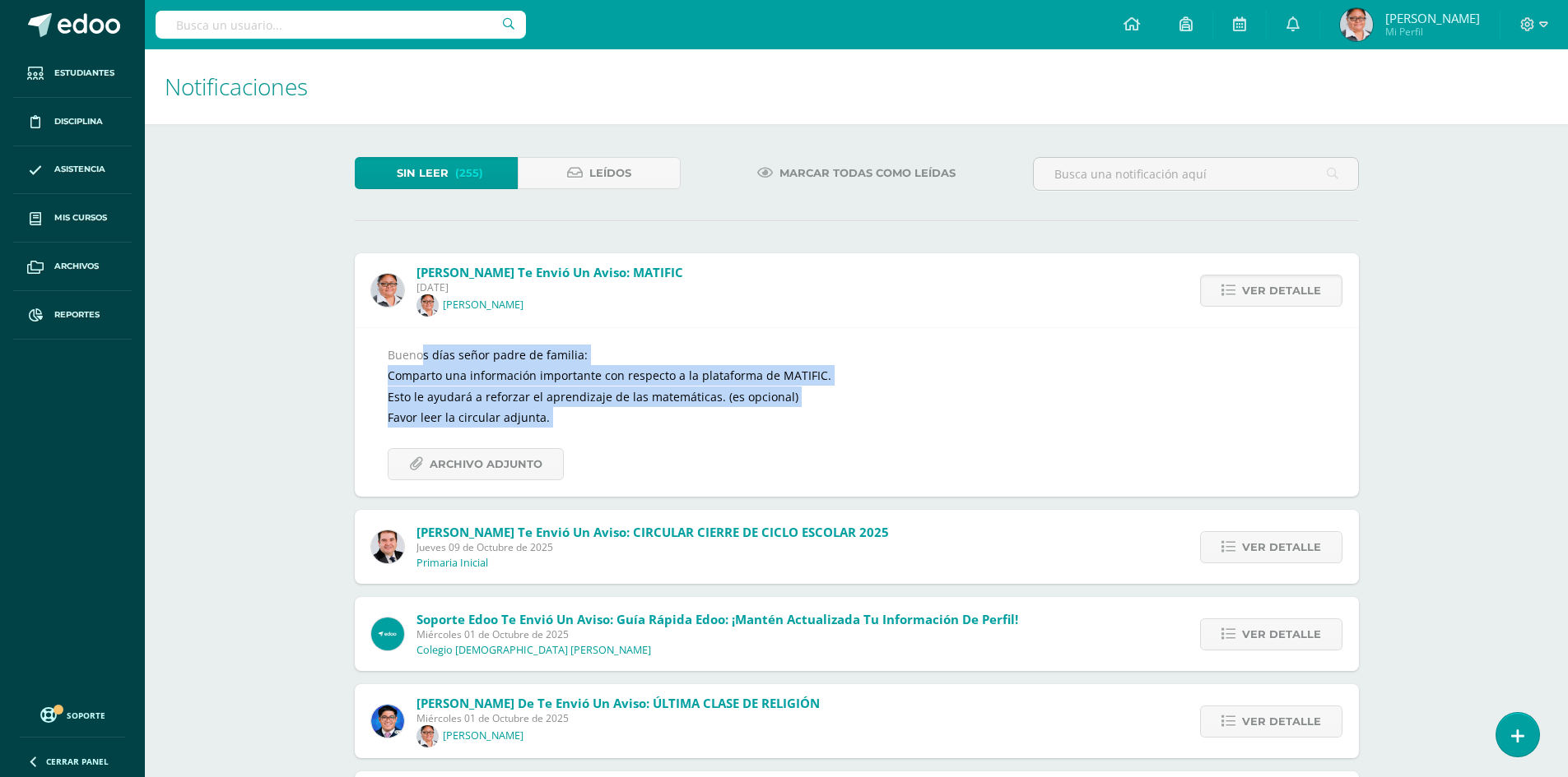
drag, startPoint x: 388, startPoint y: 351, endPoint x: 692, endPoint y: 447, distance: 318.8
click at [692, 447] on div "Buenos días señor padre de familia: Comparto una información importante con res…" at bounding box center [857, 413] width 938 height 136
copy div "Buenos días señor padre de familia: Comparto una información importante con res…"
